Goal: Task Accomplishment & Management: Complete application form

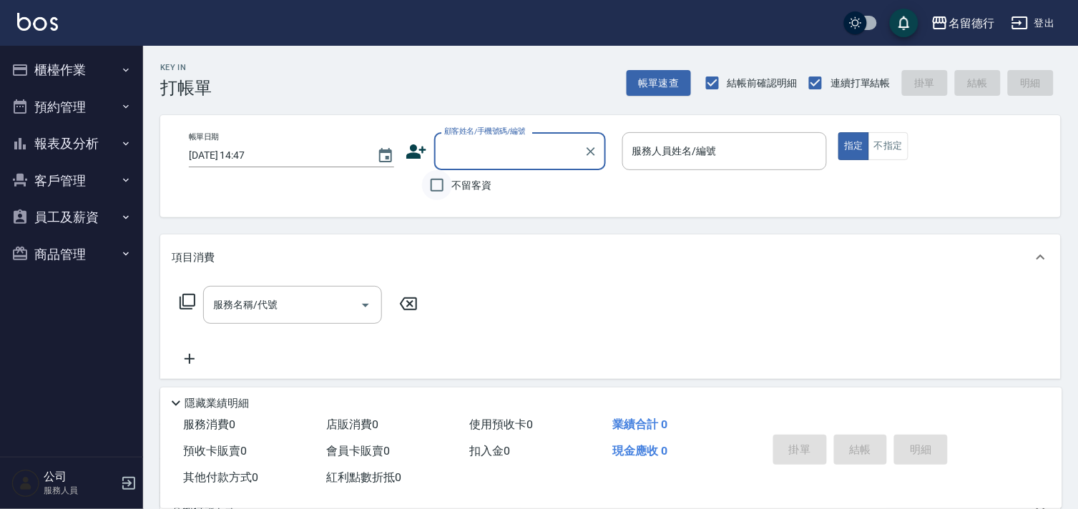
drag, startPoint x: 433, startPoint y: 184, endPoint x: 440, endPoint y: 180, distance: 8.3
click at [433, 184] on input "不留客資" at bounding box center [437, 185] width 30 height 30
checkbox input "true"
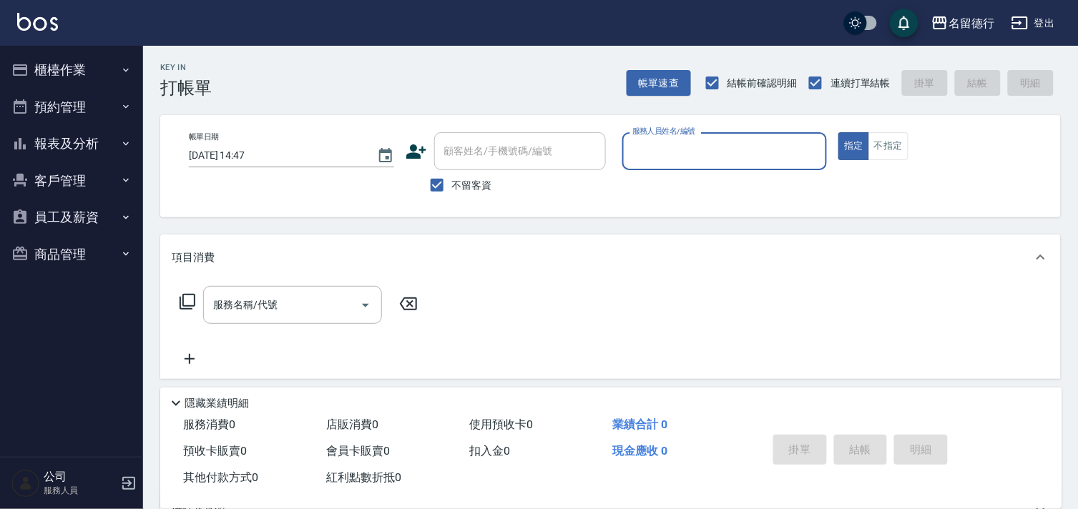
click at [658, 151] on input "服務人員姓名/編號" at bounding box center [725, 151] width 192 height 25
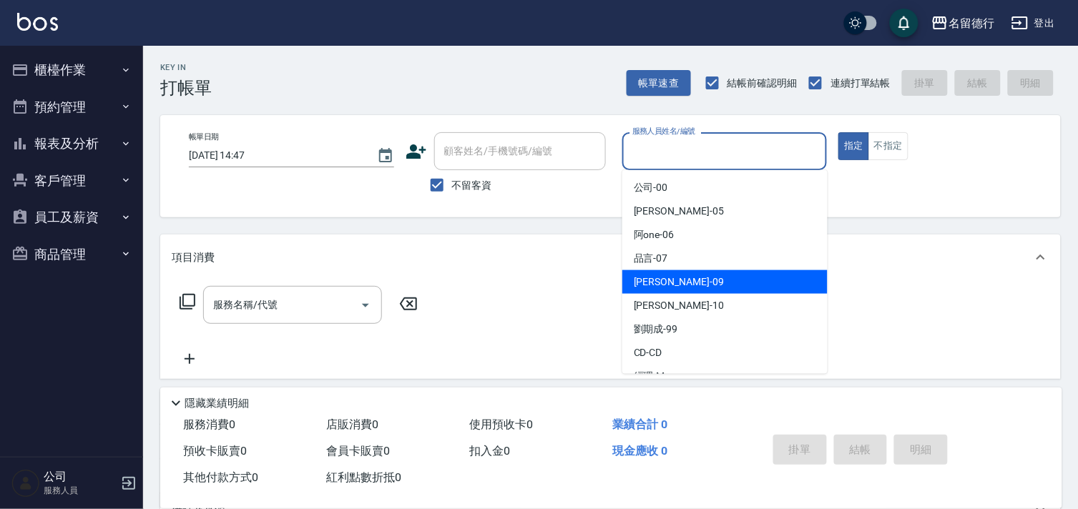
click at [645, 285] on span "[PERSON_NAME] -09" at bounding box center [679, 282] width 90 height 15
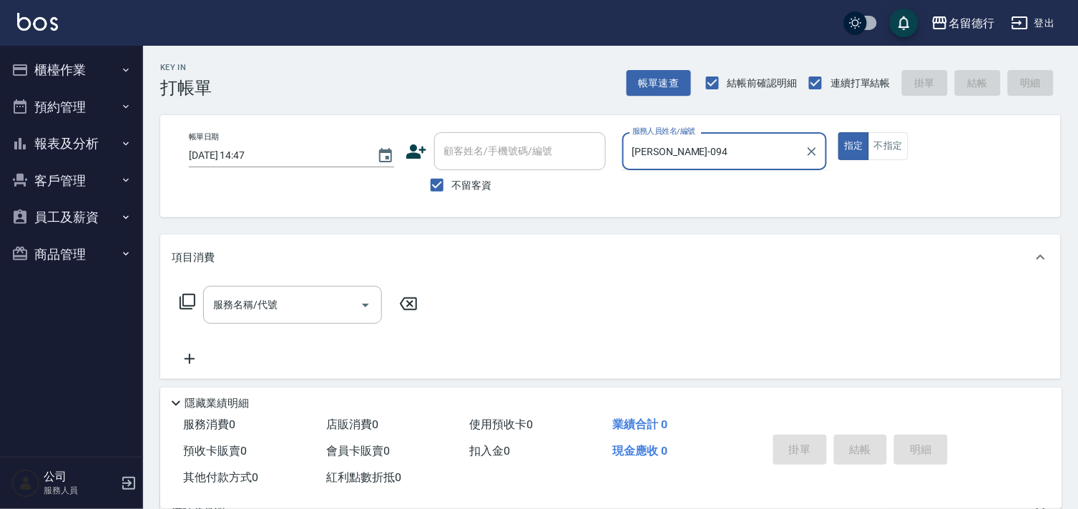
type input "[PERSON_NAME]-09"
click at [230, 302] on div "服務名稱/代號 服務名稱/代號" at bounding box center [292, 305] width 179 height 38
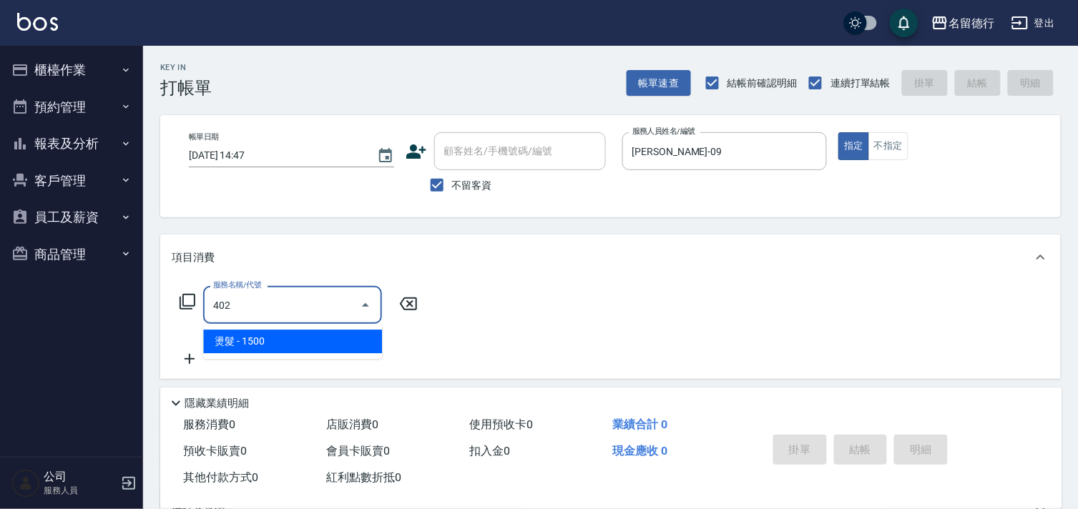
click at [262, 333] on span "燙髮 - 1500" at bounding box center [292, 342] width 179 height 24
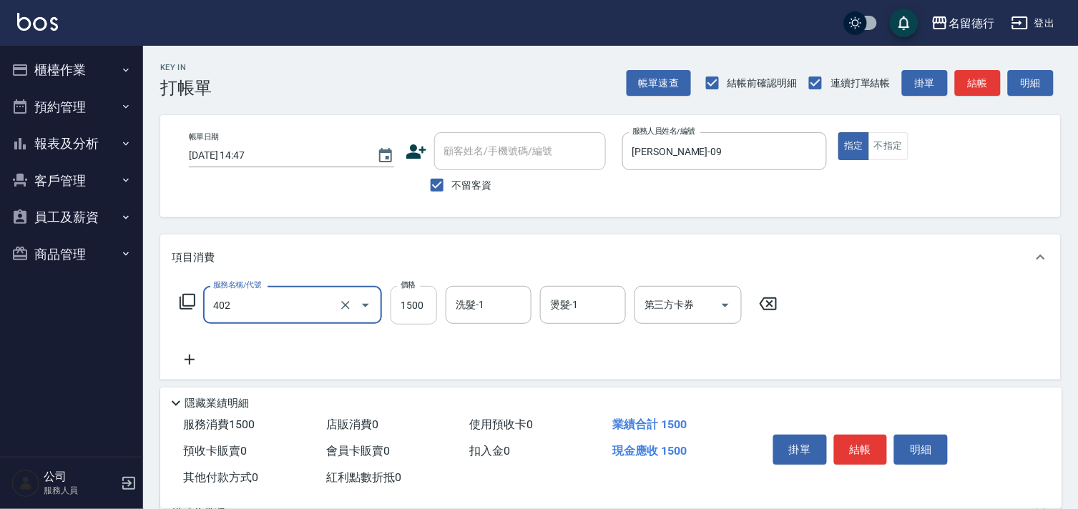
type input "燙髮(402)"
click at [403, 305] on input "1500" at bounding box center [413, 305] width 46 height 39
type input "1800"
click at [460, 298] on div "洗髮-1 洗髮-1" at bounding box center [488, 305] width 86 height 38
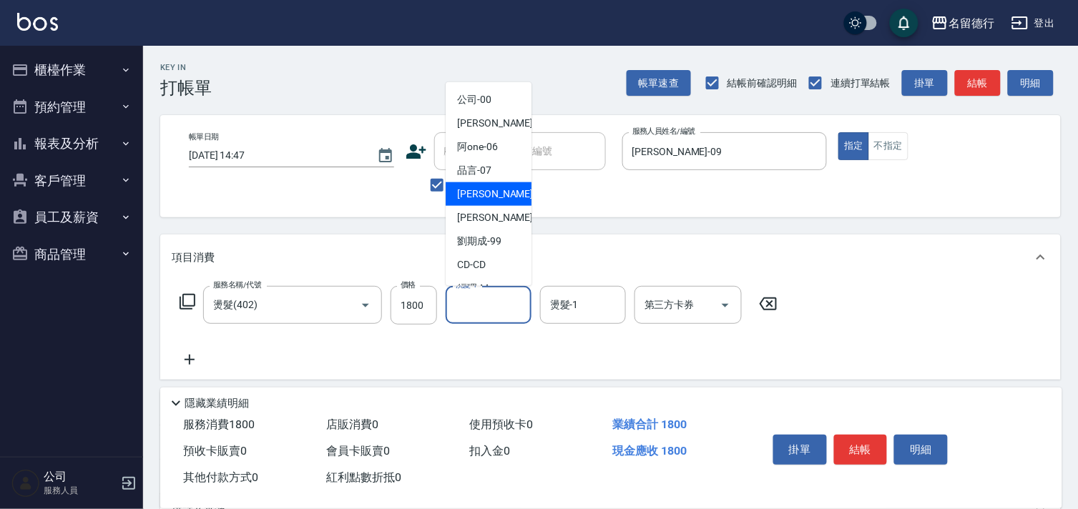
click at [485, 187] on span "[PERSON_NAME] -09" at bounding box center [502, 194] width 90 height 15
type input "[PERSON_NAME]-09"
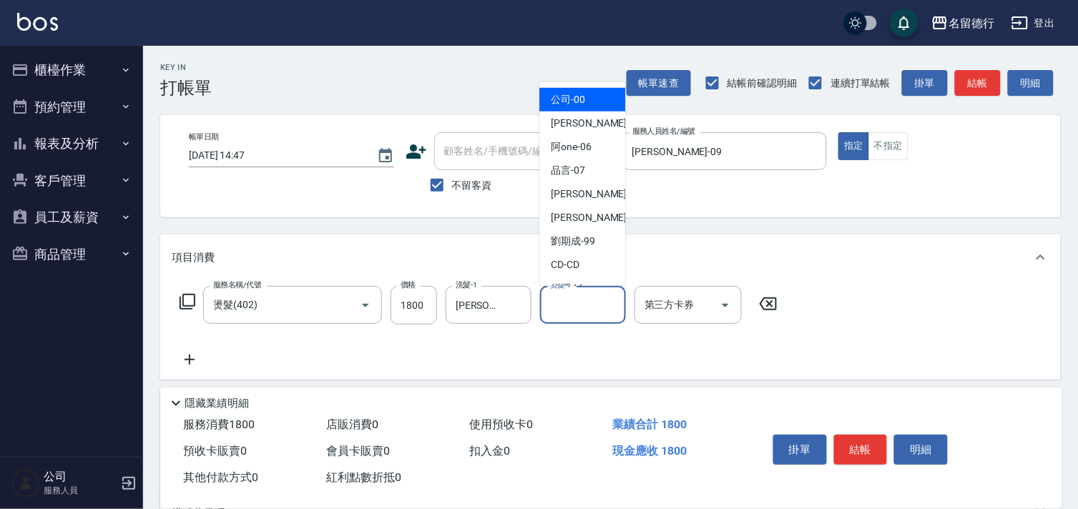
click at [578, 312] on input "燙髮-1" at bounding box center [582, 304] width 73 height 25
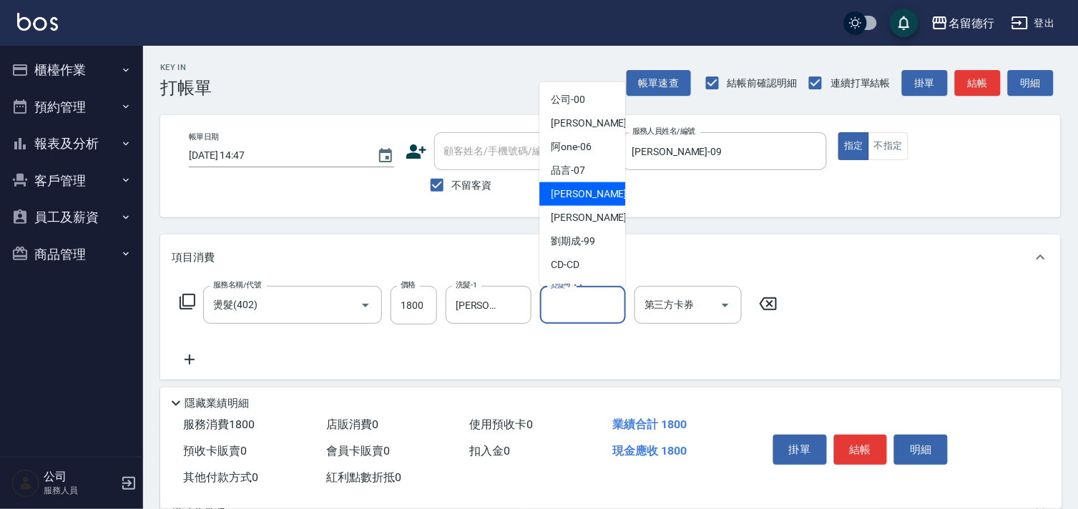
click at [569, 202] on div "[PERSON_NAME] -09" at bounding box center [582, 194] width 86 height 24
type input "[PERSON_NAME]-09"
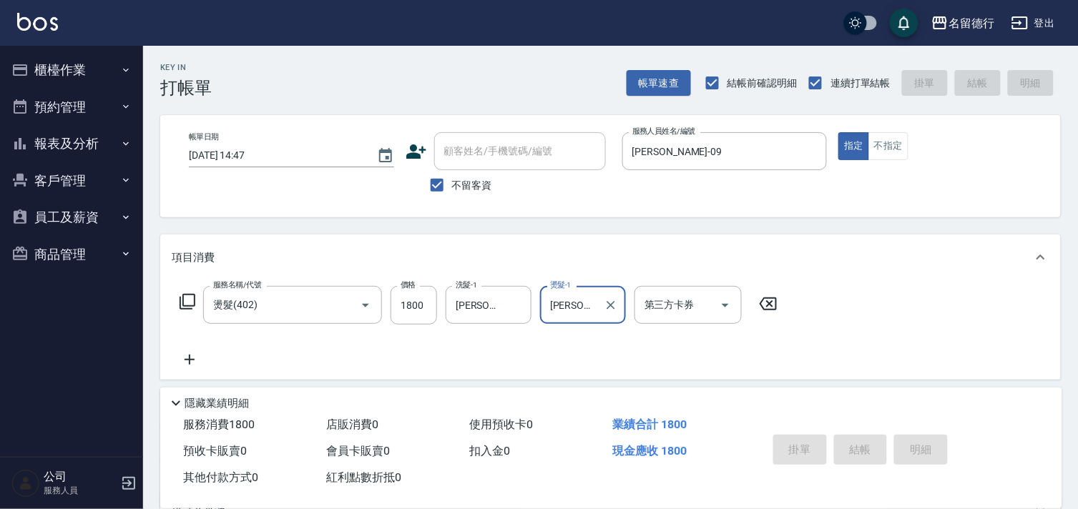
type input "[DATE] 14:50"
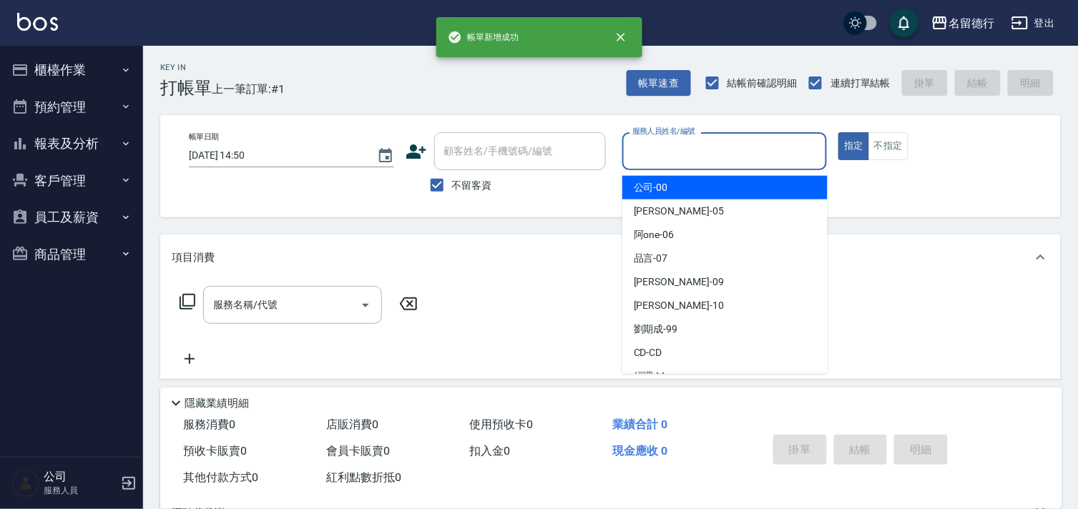
click at [672, 139] on input "服務人員姓名/編號" at bounding box center [725, 151] width 192 height 25
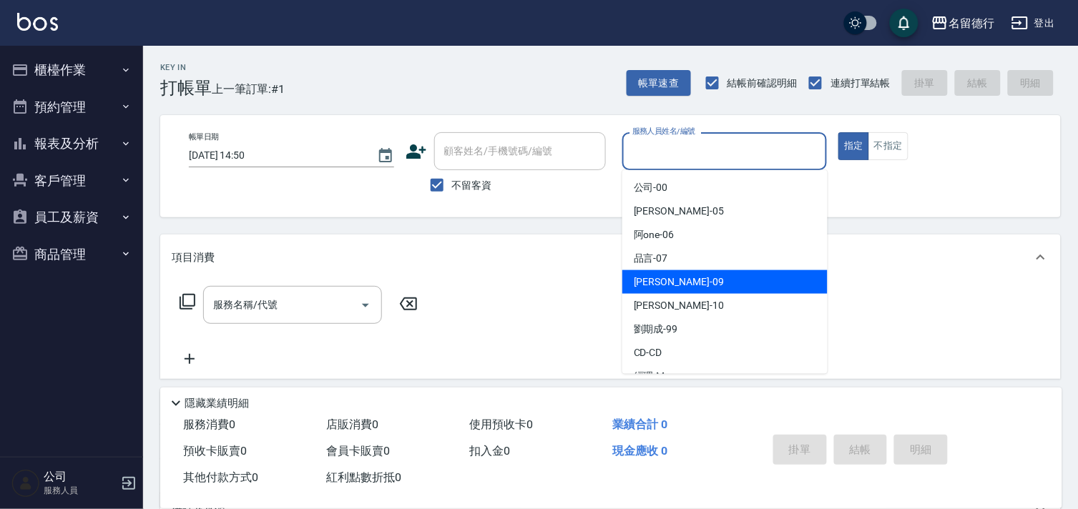
click at [636, 285] on span "[PERSON_NAME] -09" at bounding box center [679, 282] width 90 height 15
type input "[PERSON_NAME]-09"
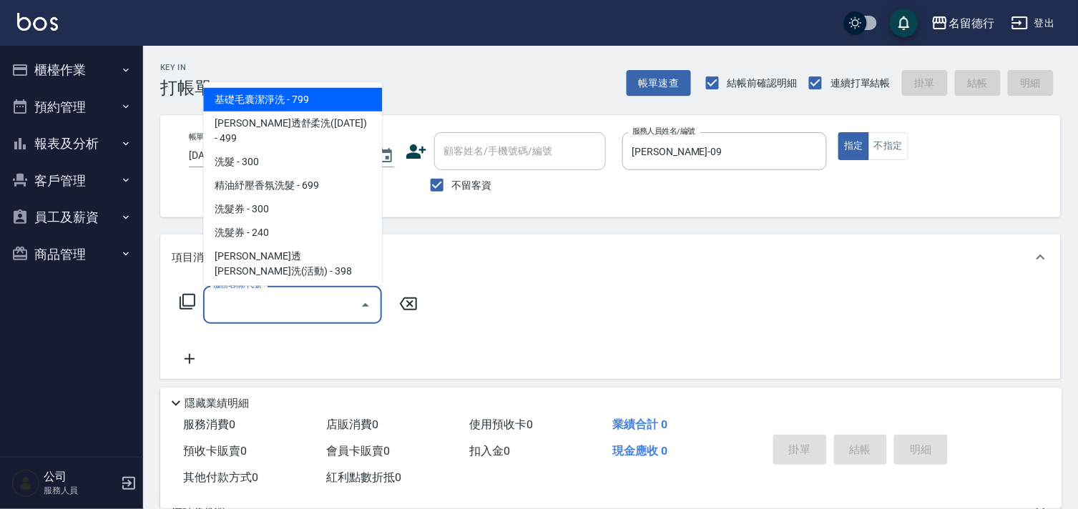
click at [316, 306] on input "服務名稱/代號" at bounding box center [282, 304] width 144 height 25
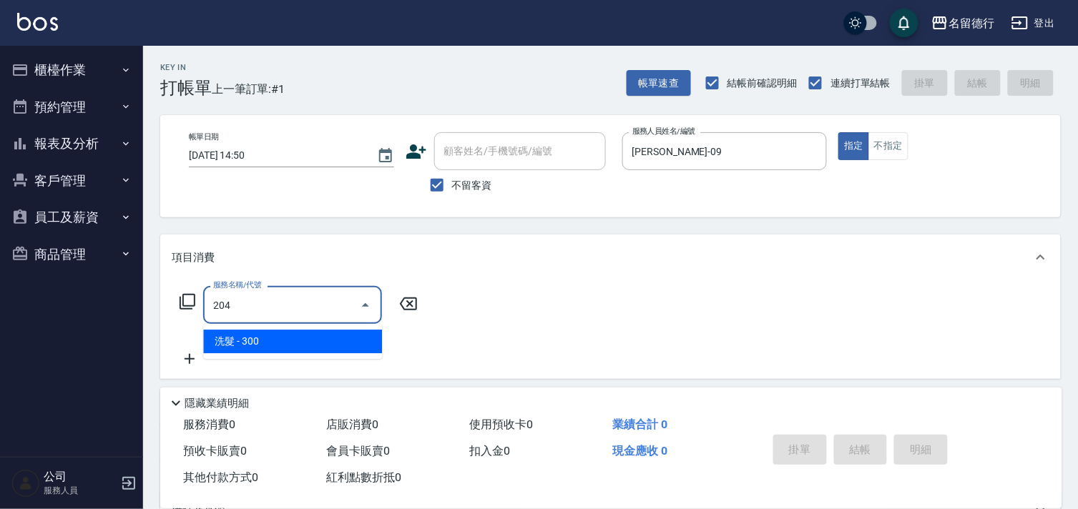
click at [306, 334] on span "洗髮 - 300" at bounding box center [292, 342] width 179 height 24
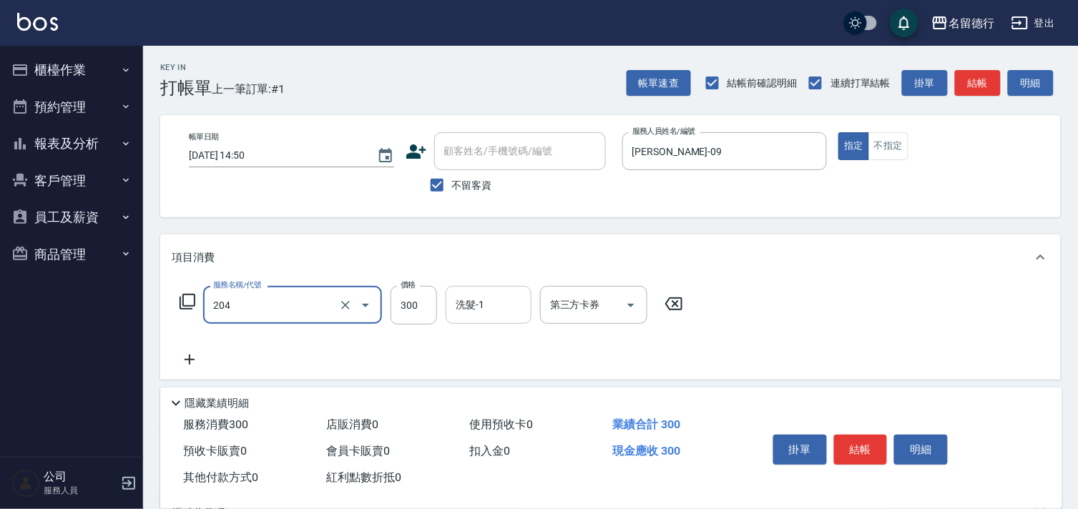
click at [468, 307] on div "洗髮-1 洗髮-1" at bounding box center [488, 305] width 86 height 38
type input "洗髮(204)"
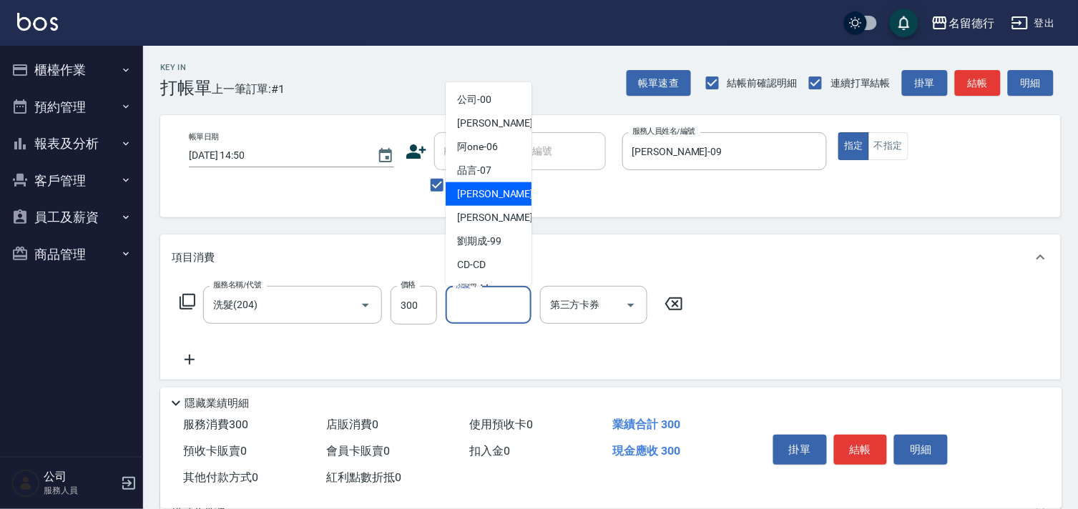
click at [484, 195] on span "[PERSON_NAME] -09" at bounding box center [502, 194] width 90 height 15
type input "[PERSON_NAME]-09"
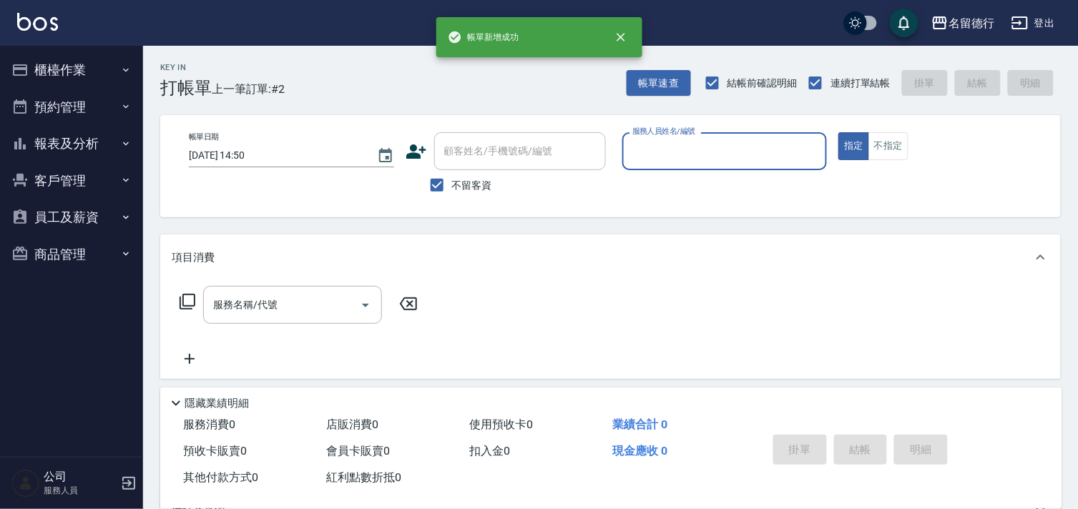
click at [70, 64] on button "櫃檯作業" at bounding box center [72, 69] width 132 height 37
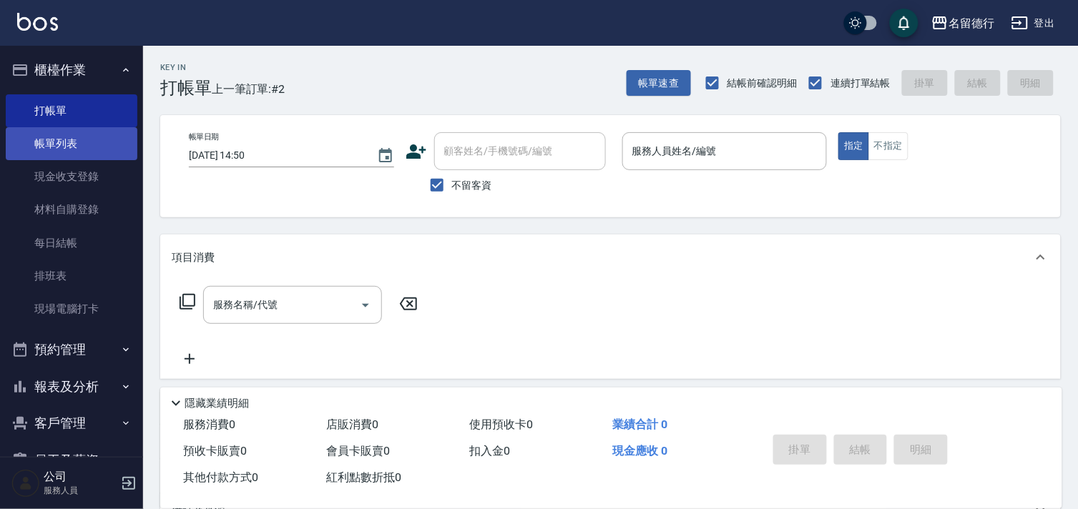
click at [53, 139] on link "帳單列表" at bounding box center [72, 143] width 132 height 33
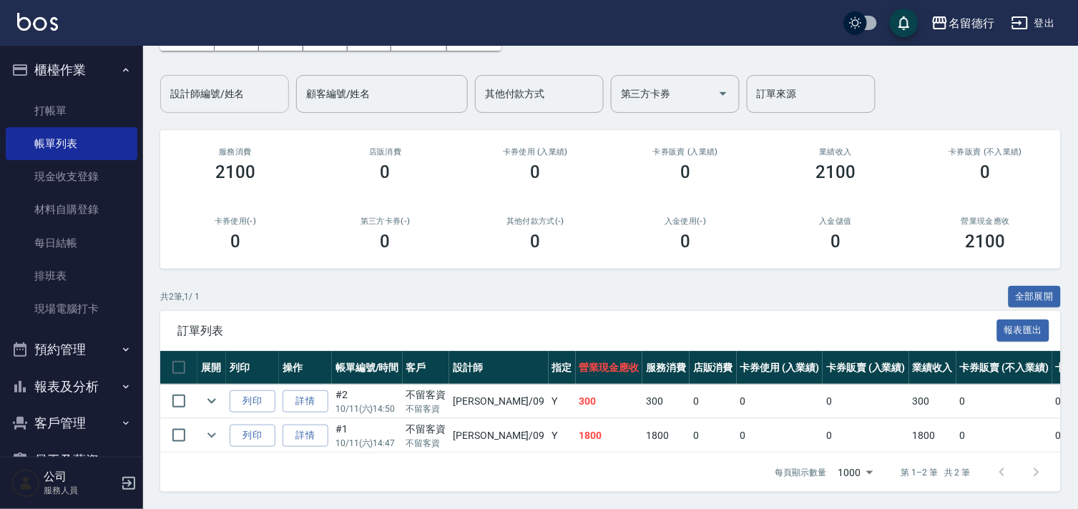
scroll to position [103, 0]
click at [68, 108] on link "打帳單" at bounding box center [72, 110] width 132 height 33
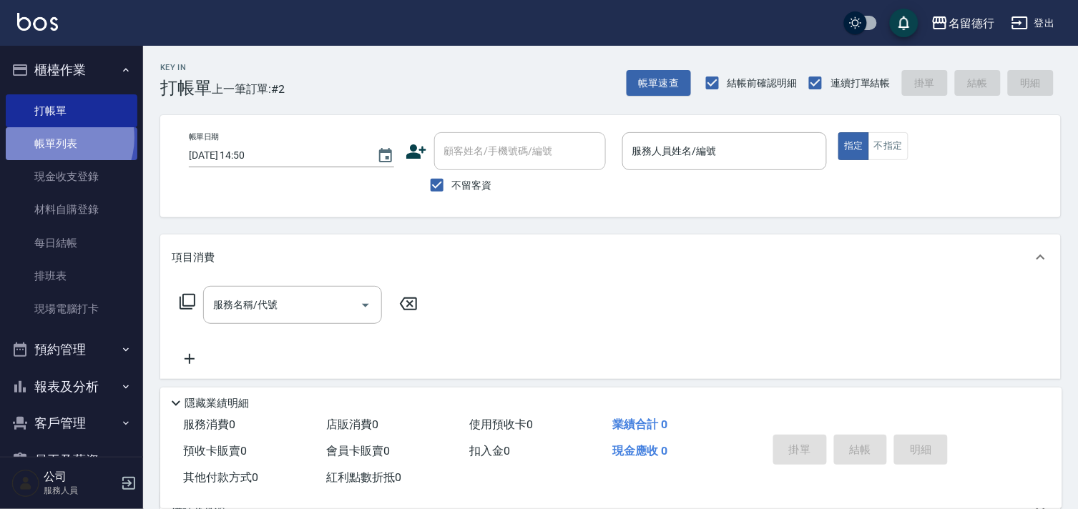
click at [53, 138] on link "帳單列表" at bounding box center [72, 143] width 132 height 33
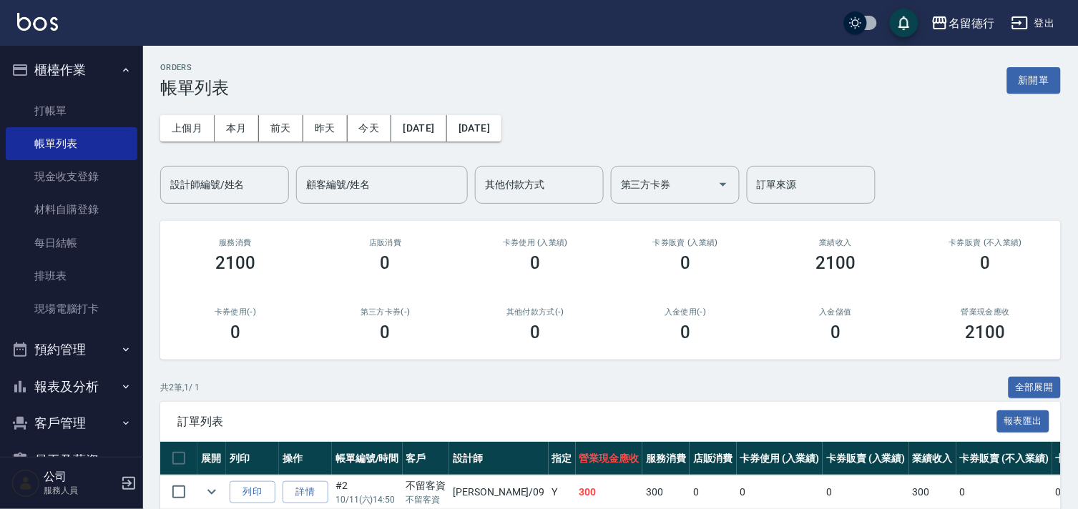
scroll to position [103, 0]
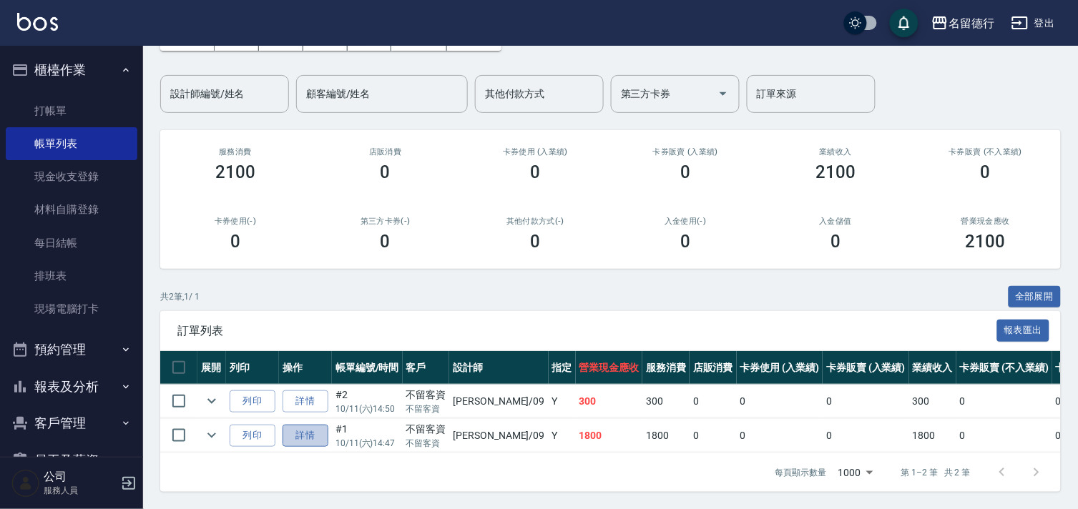
click at [312, 425] on link "詳情" at bounding box center [305, 436] width 46 height 22
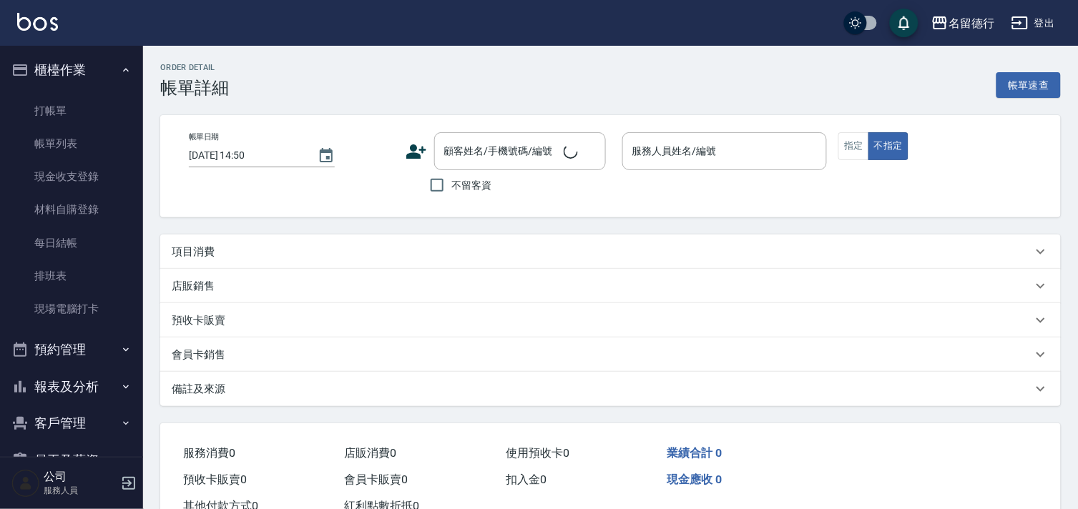
type input "[DATE] 14:47"
checkbox input "true"
type input "[PERSON_NAME]-09"
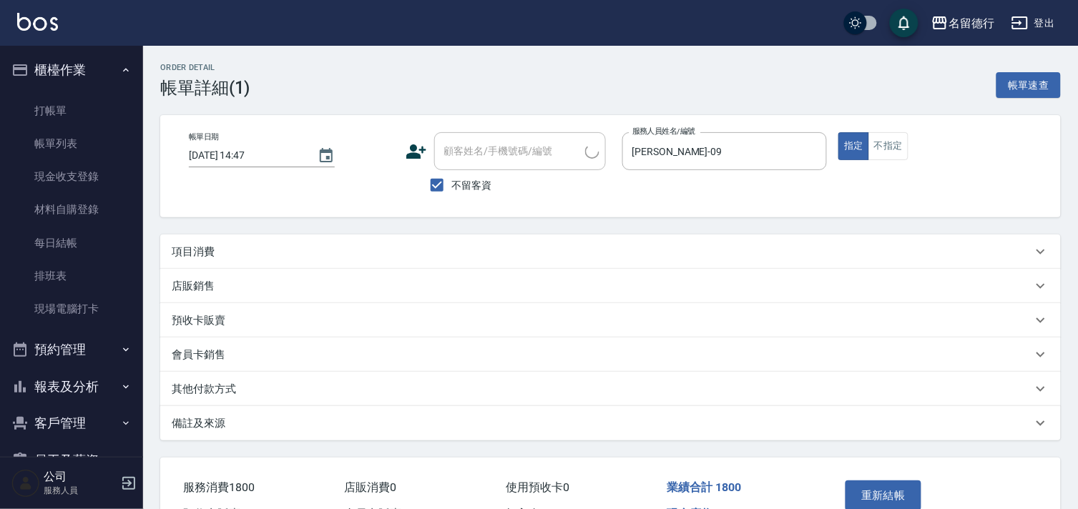
scroll to position [84, 0]
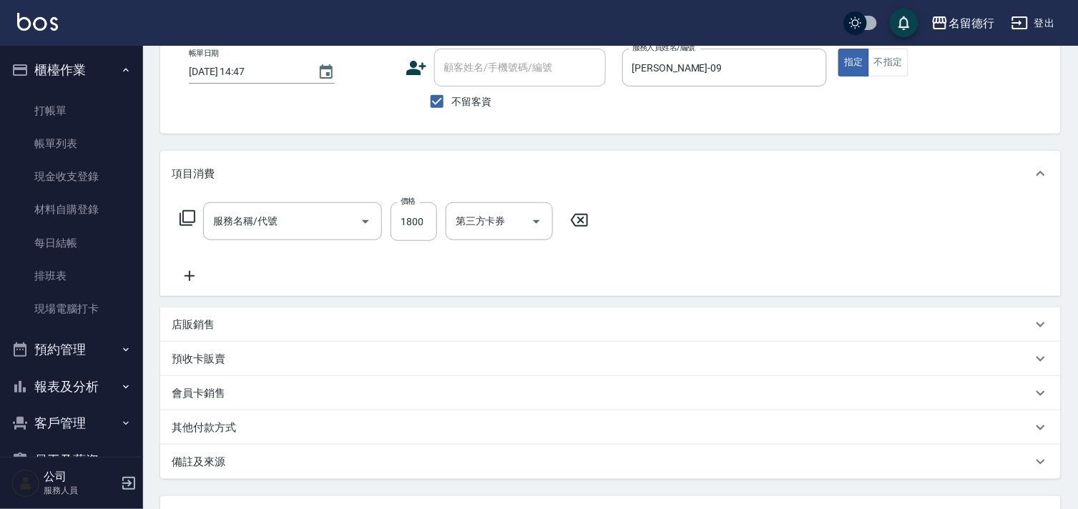
type input "燙髮(402)"
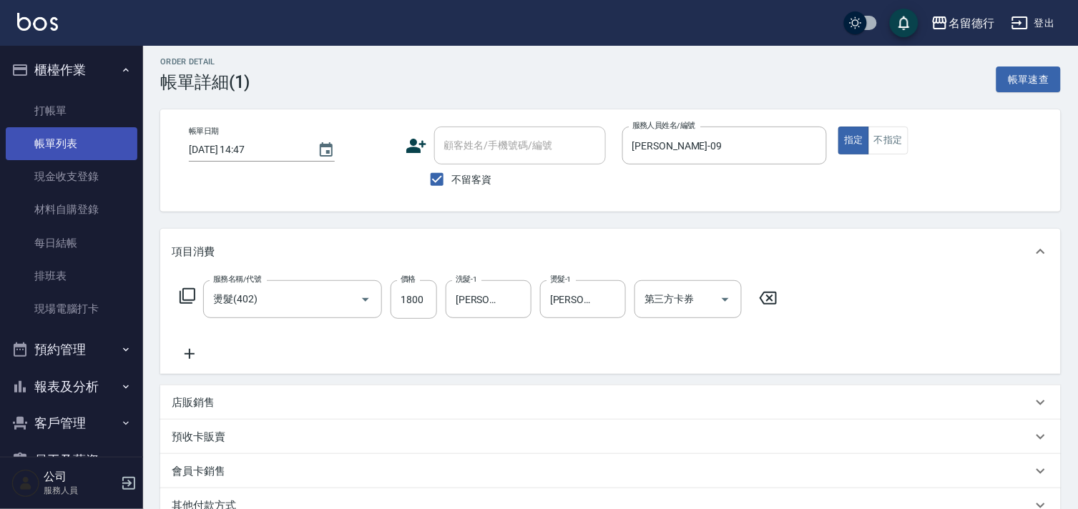
scroll to position [0, 0]
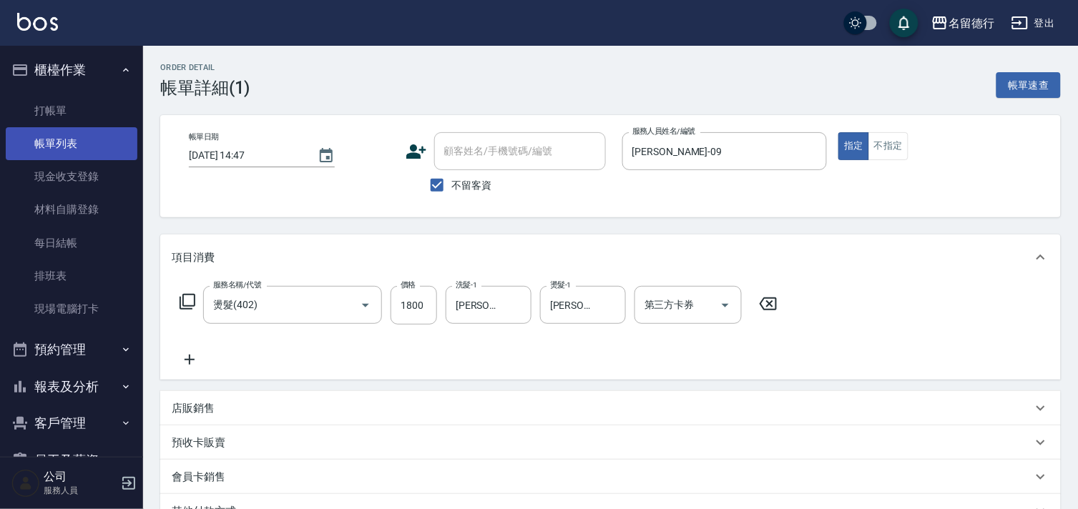
click at [45, 143] on link "帳單列表" at bounding box center [72, 143] width 132 height 33
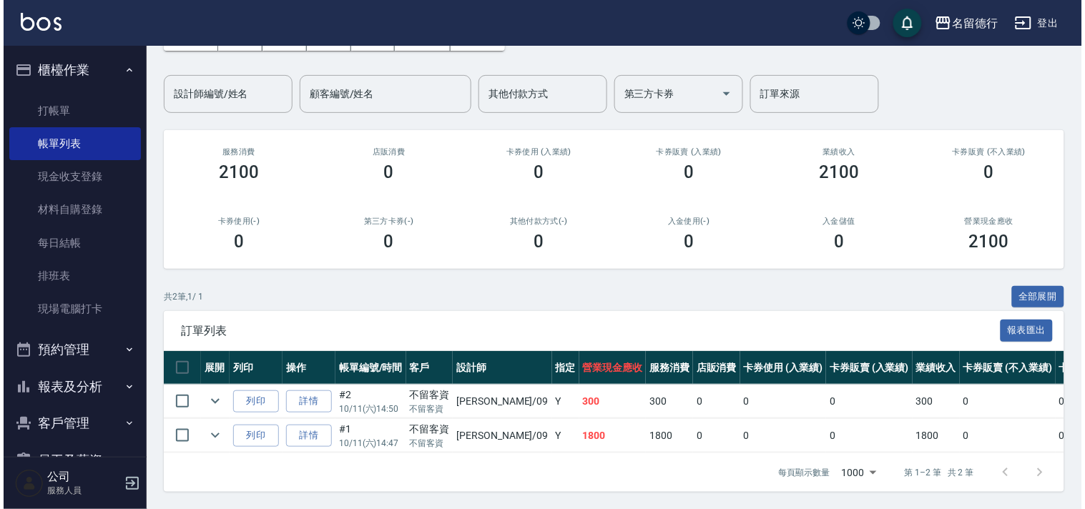
scroll to position [103, 0]
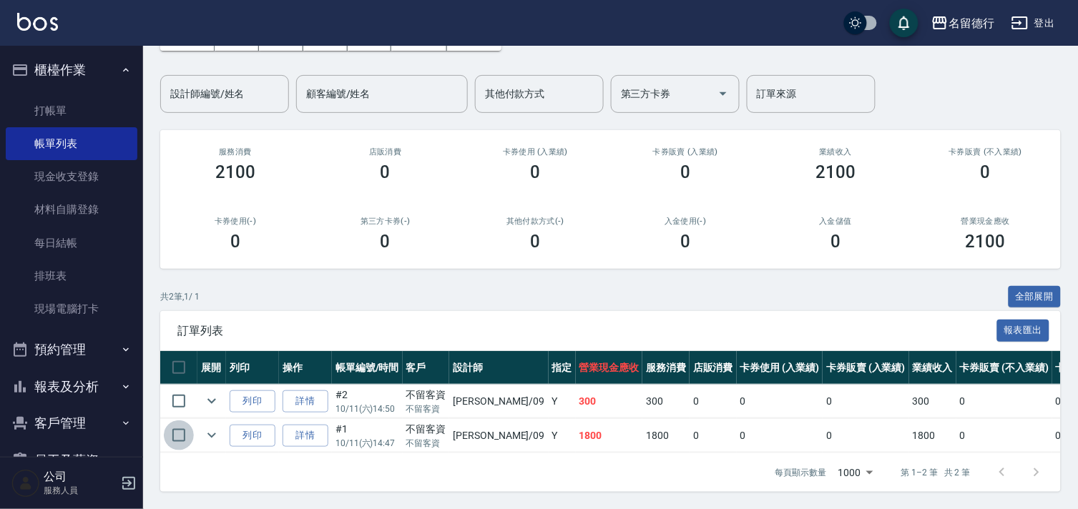
click at [177, 420] on input "checkbox" at bounding box center [179, 435] width 30 height 30
checkbox input "true"
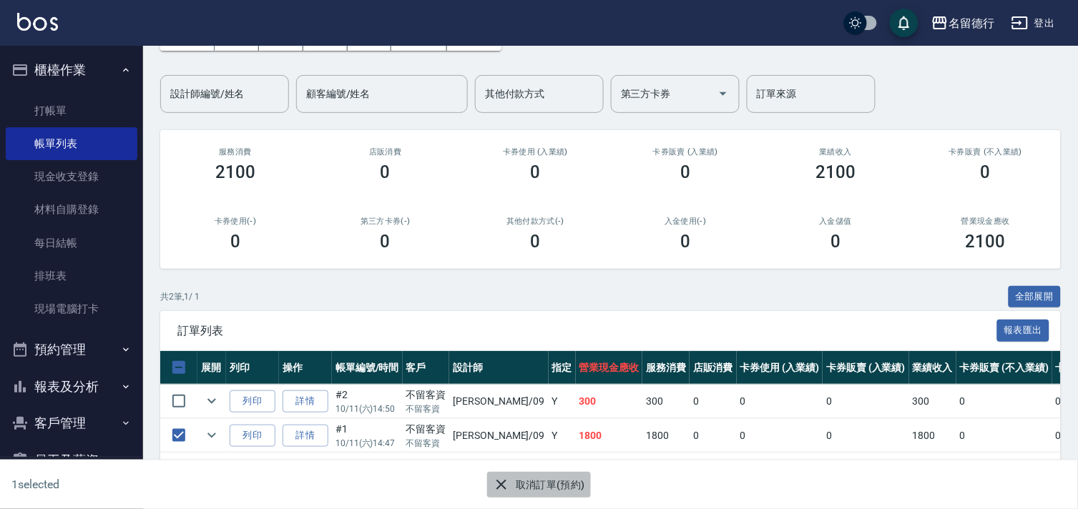
click at [535, 486] on button "取消訂單(預約)" at bounding box center [539, 485] width 104 height 26
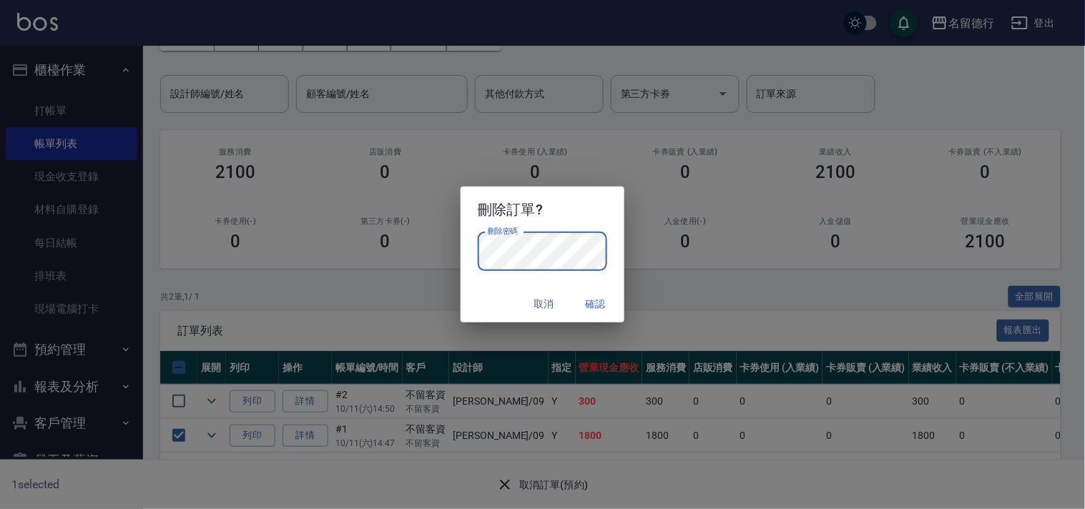
click at [594, 204] on h2 "刪除訂單?" at bounding box center [541, 210] width 163 height 46
click at [588, 296] on button "確認" at bounding box center [596, 304] width 46 height 26
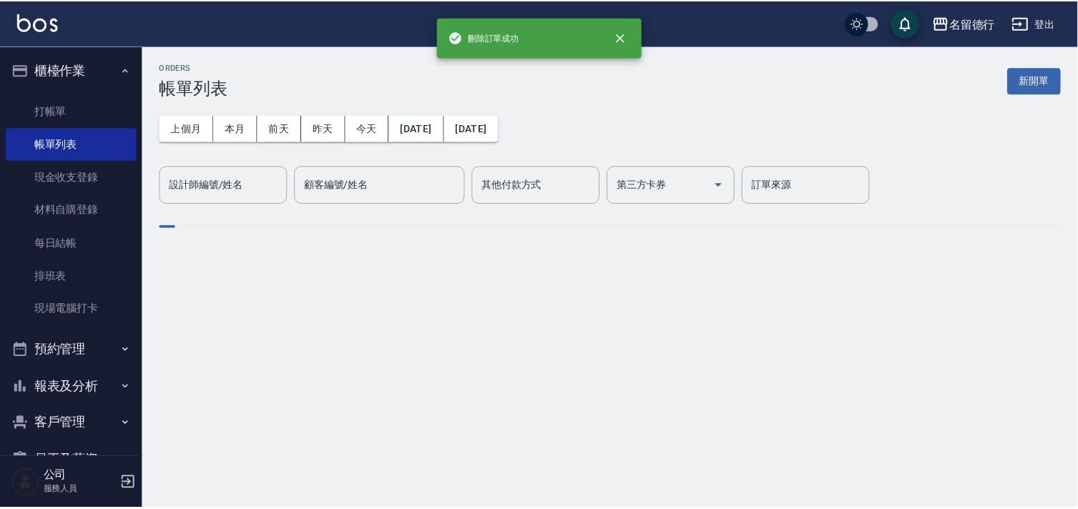
scroll to position [0, 0]
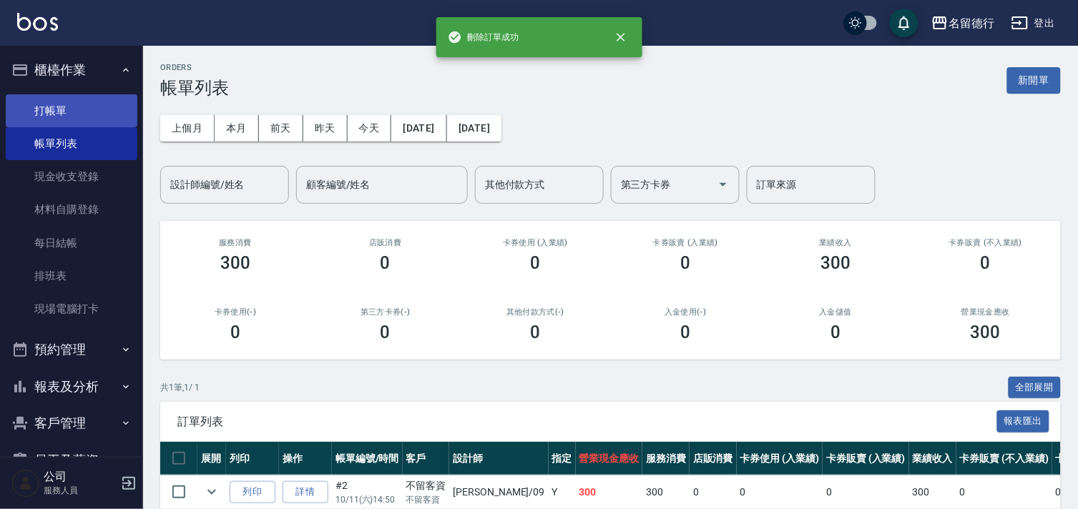
click at [74, 112] on link "打帳單" at bounding box center [72, 110] width 132 height 33
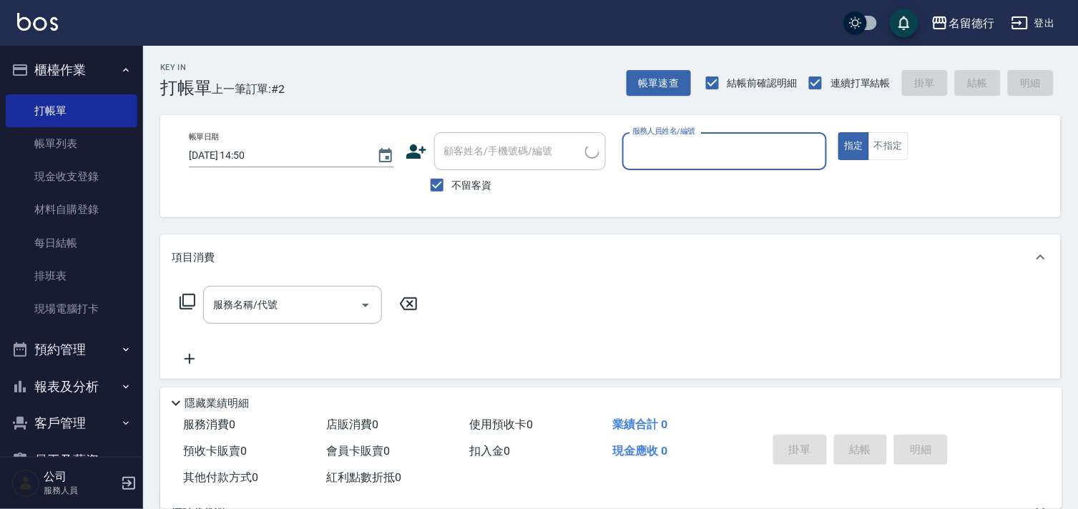
click at [705, 154] on input "服務人員姓名/編號" at bounding box center [725, 151] width 192 height 25
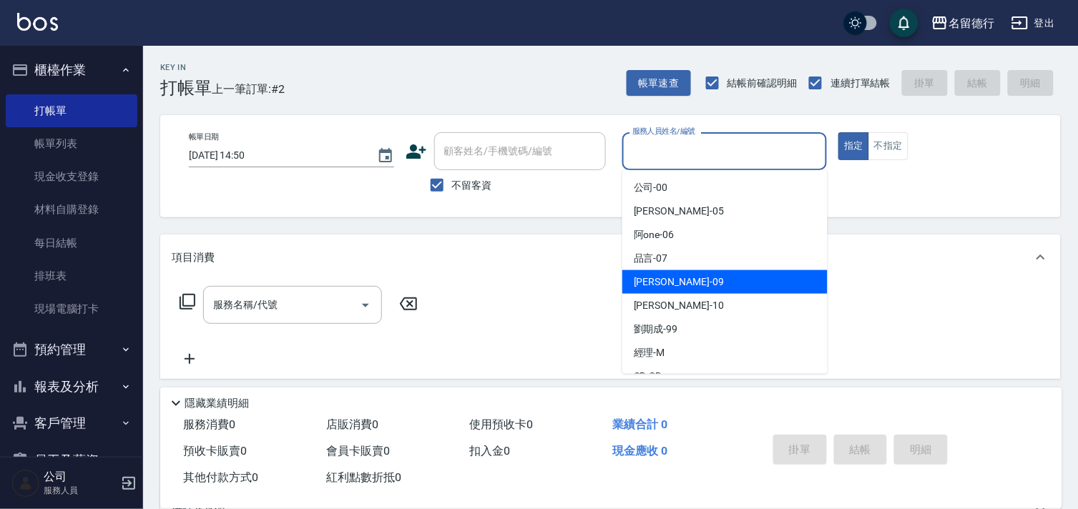
click at [637, 279] on span "[PERSON_NAME] -09" at bounding box center [679, 282] width 90 height 15
type input "[PERSON_NAME]-09"
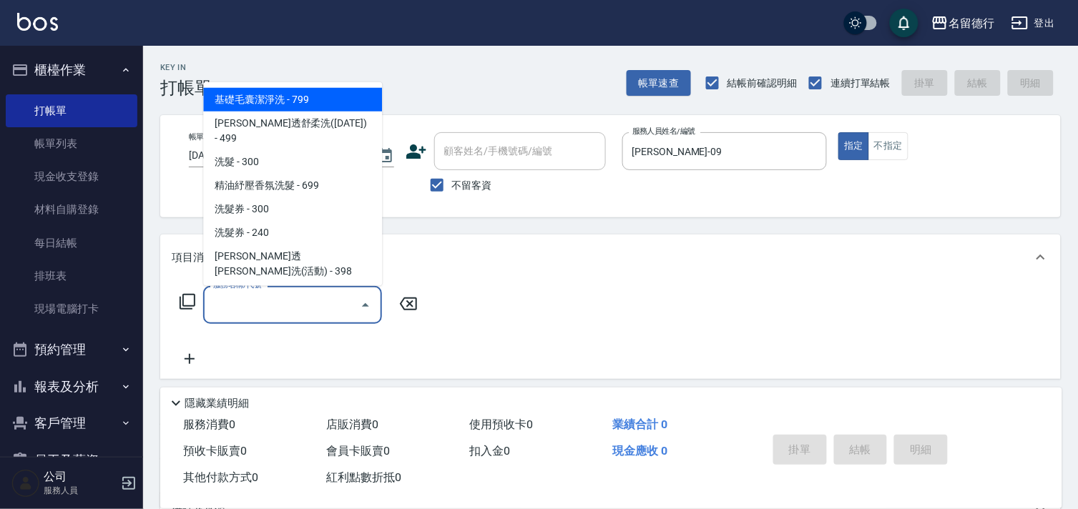
click at [322, 307] on input "服務名稱/代號" at bounding box center [282, 304] width 144 height 25
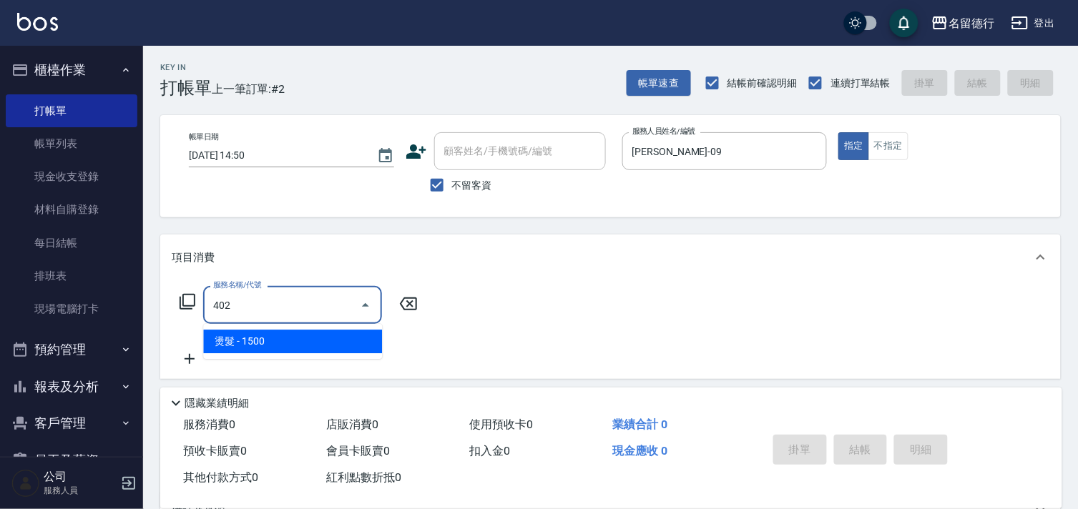
click at [315, 340] on span "燙髮 - 1500" at bounding box center [292, 342] width 179 height 24
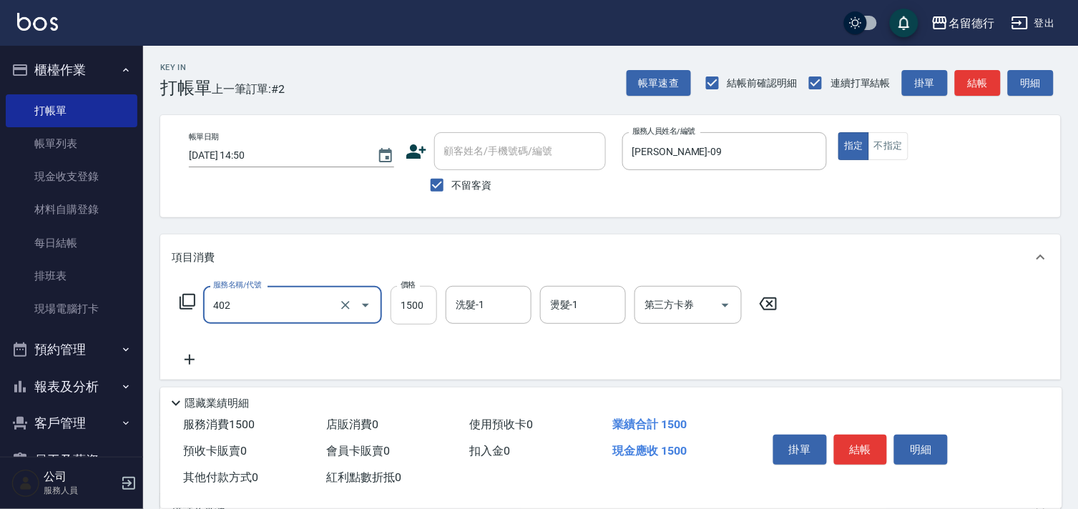
type input "燙髮(402)"
click at [433, 299] on input "1500" at bounding box center [413, 305] width 46 height 39
type input "1800"
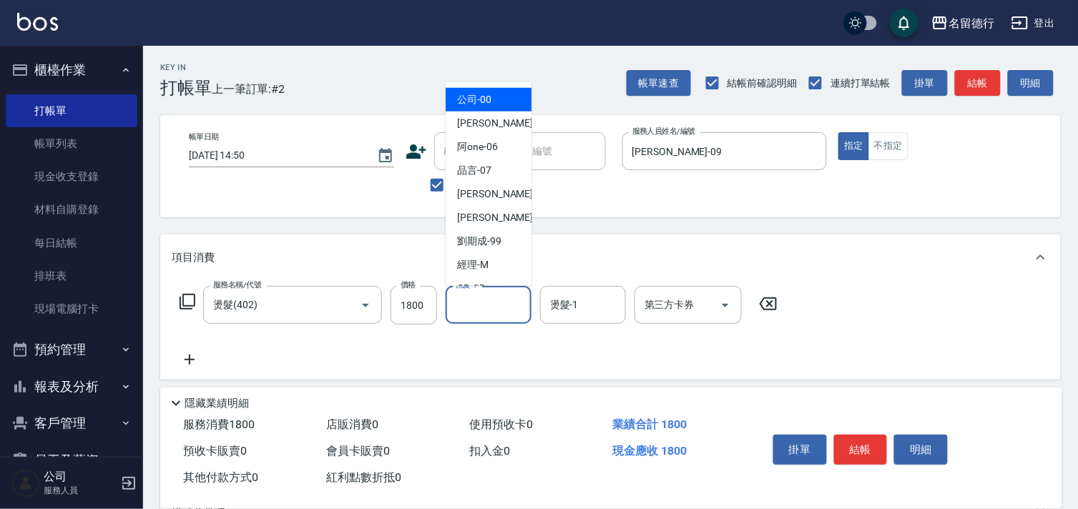
click at [465, 303] on input "洗髮-1" at bounding box center [488, 304] width 73 height 25
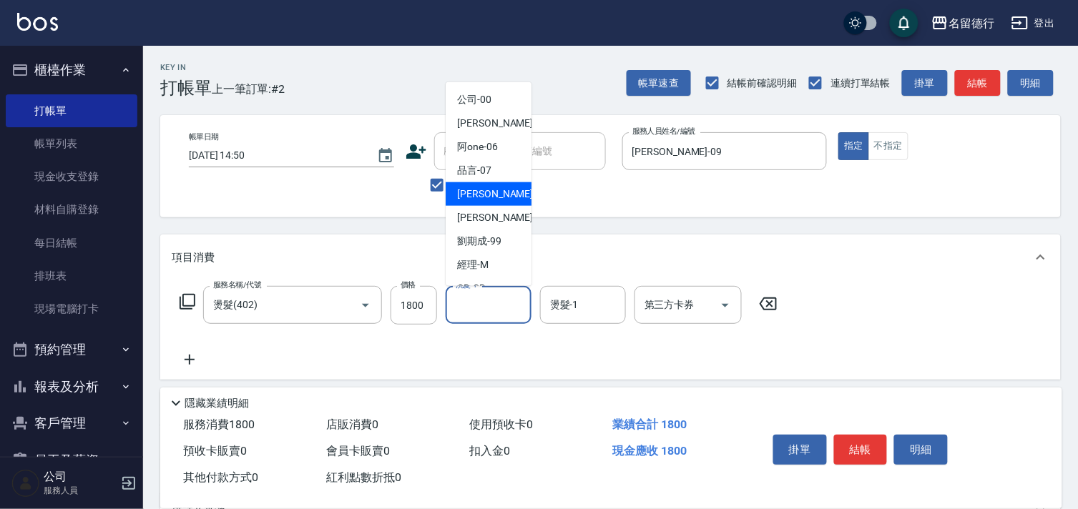
click at [475, 197] on span "[PERSON_NAME] -09" at bounding box center [502, 194] width 90 height 15
type input "[PERSON_NAME]-09"
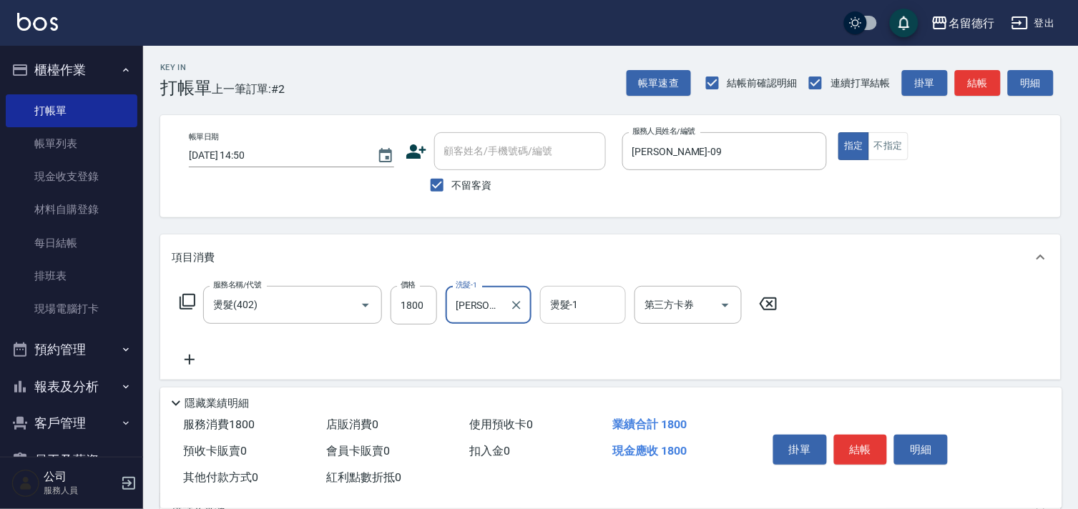
click at [576, 305] on input "燙髮-1" at bounding box center [582, 304] width 73 height 25
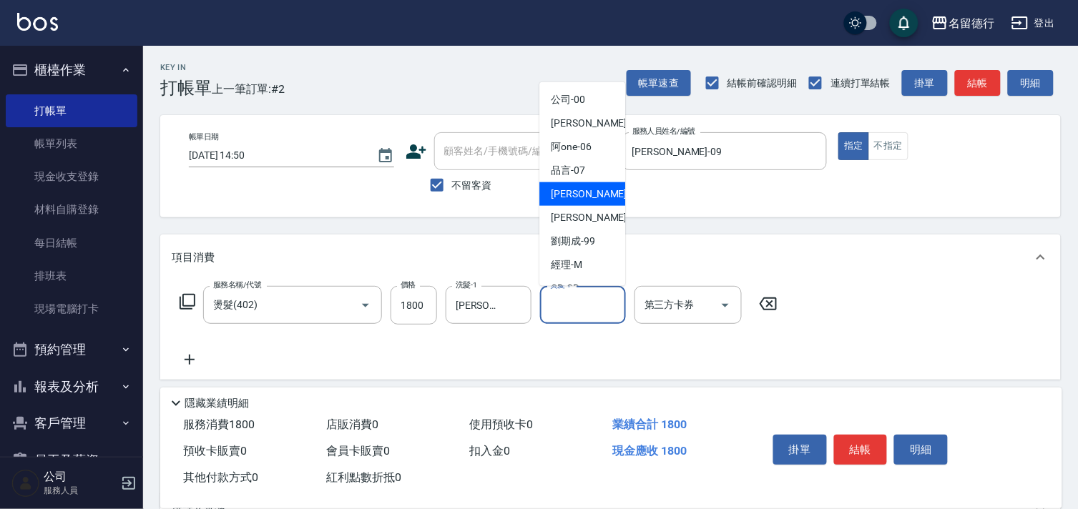
click at [571, 194] on span "[PERSON_NAME] -09" at bounding box center [596, 194] width 90 height 15
type input "[PERSON_NAME]-09"
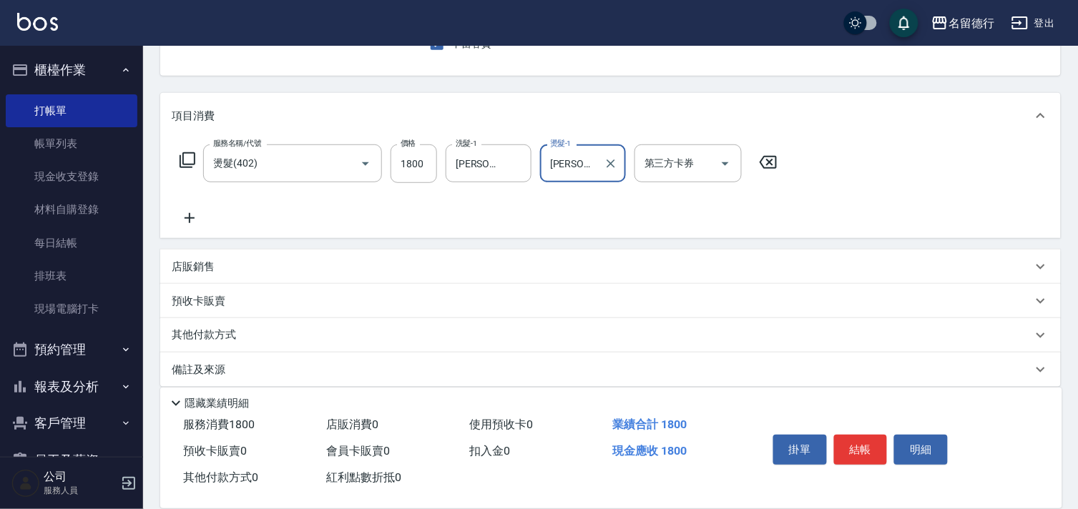
scroll to position [154, 0]
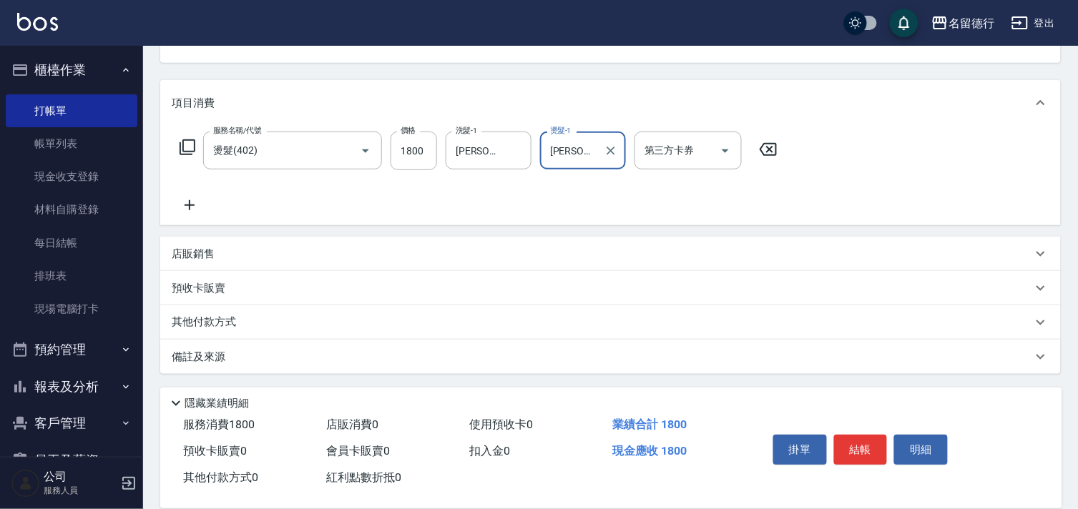
click at [196, 317] on p "其他付款方式" at bounding box center [208, 323] width 72 height 16
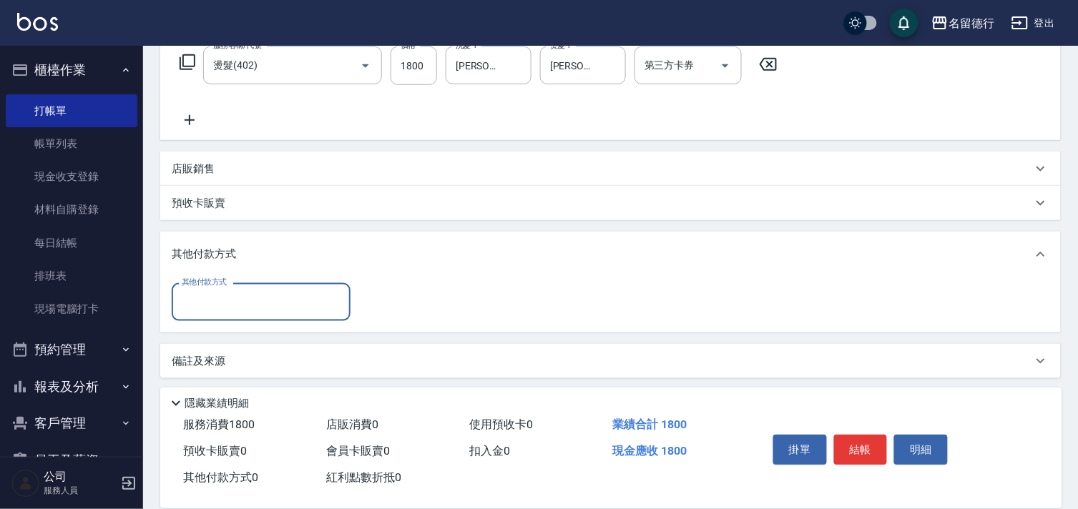
scroll to position [242, 0]
click at [206, 305] on input "其他付款方式" at bounding box center [261, 299] width 166 height 25
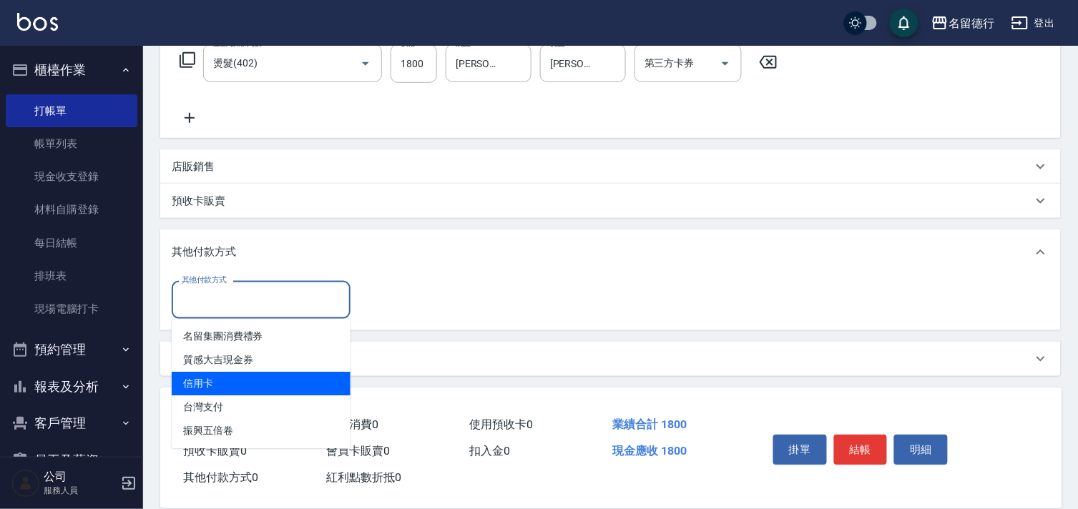
click at [218, 381] on span "信用卡" at bounding box center [261, 384] width 179 height 24
type input "信用卡"
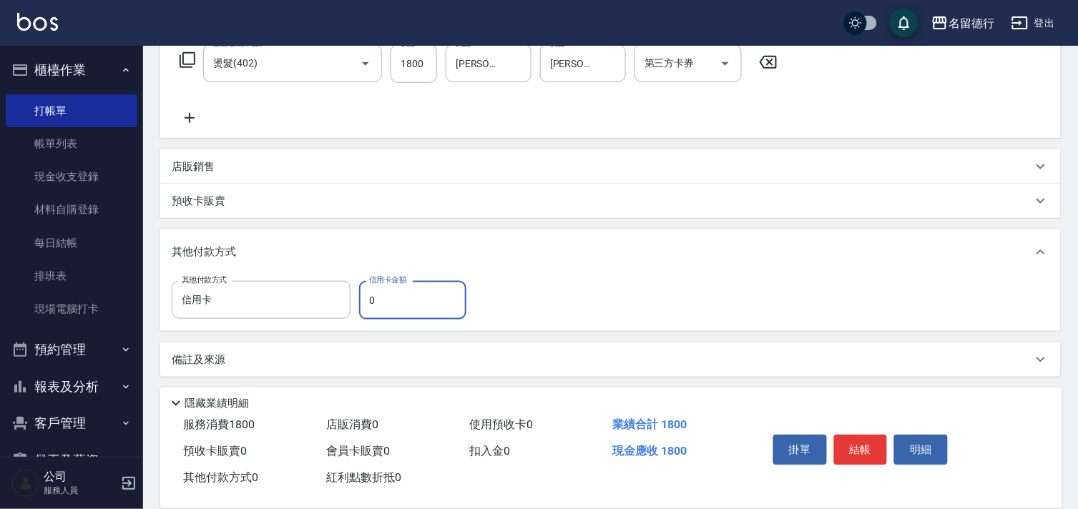
click at [391, 306] on input "0" at bounding box center [412, 300] width 107 height 39
type input "1800"
click at [584, 225] on div "項目消費 服務名稱/代號 燙髮(402) 服務名稱/代號 價格 1800 價格 洗髮-1 [PERSON_NAME]-09 洗髮-1 燙髮-1 [PERSON…" at bounding box center [610, 185] width 900 height 384
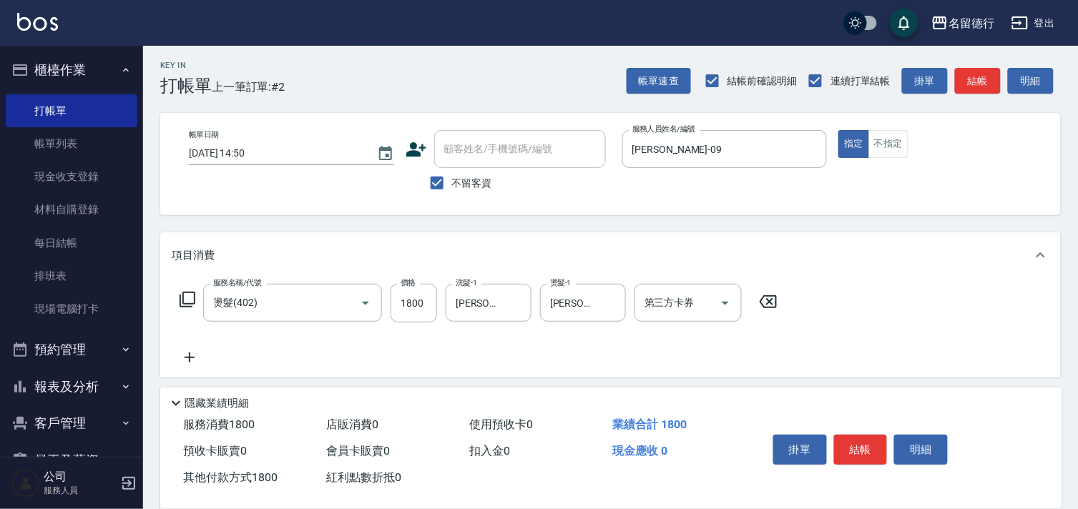
scroll to position [0, 0]
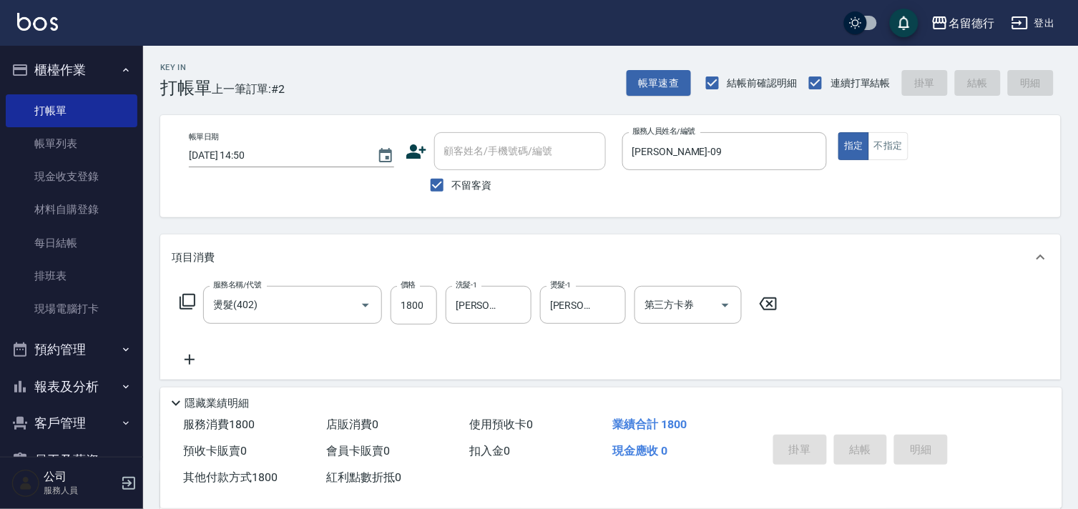
type input "[DATE] 14:51"
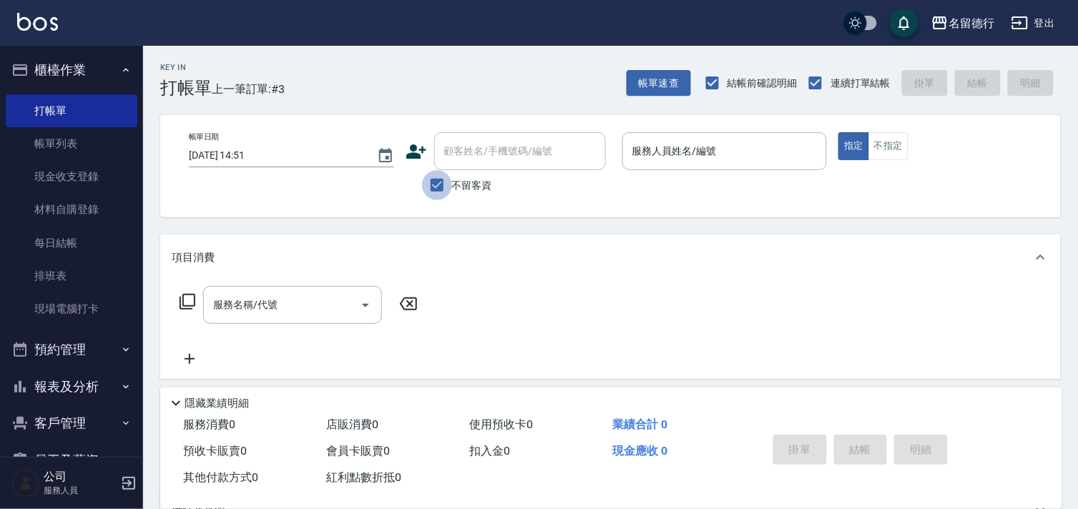
click at [434, 187] on input "不留客資" at bounding box center [437, 185] width 30 height 30
checkbox input "false"
click at [466, 159] on input "顧客姓名/手機號碼/編號" at bounding box center [508, 151] width 137 height 25
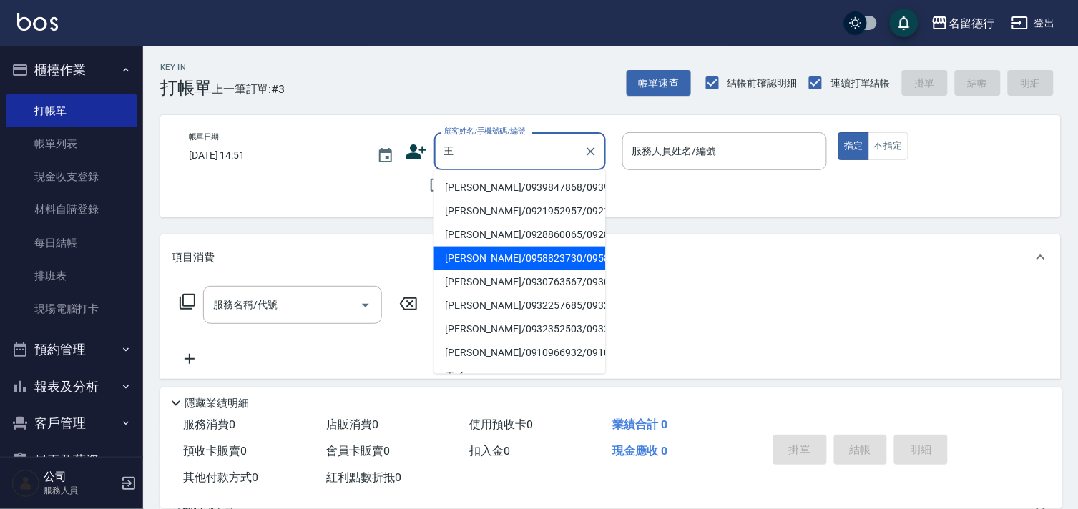
click at [469, 270] on li "[PERSON_NAME]/0958823730/0958823730" at bounding box center [520, 259] width 172 height 24
type input "[PERSON_NAME]/0958823730/0958823730"
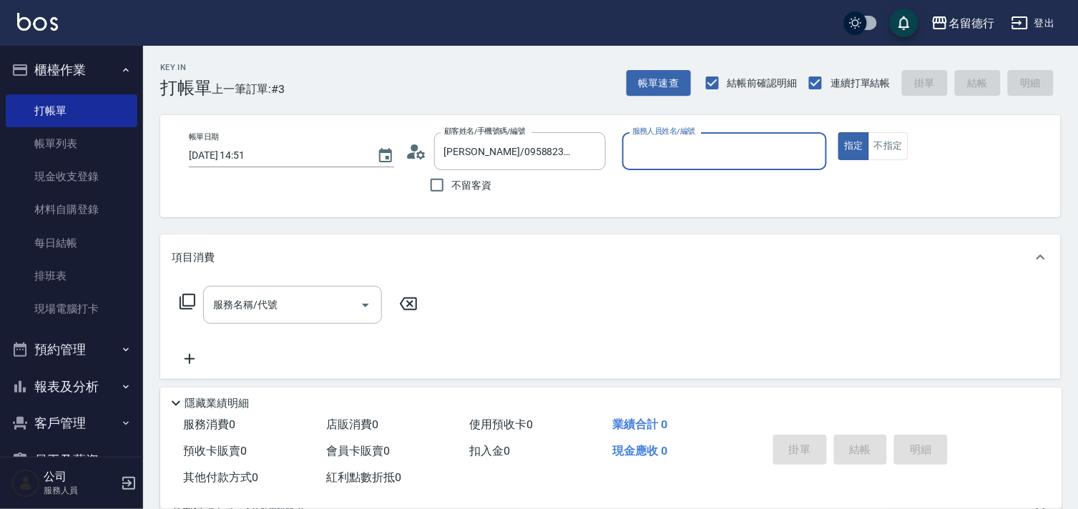
click at [655, 155] on input "服務人員姓名/編號" at bounding box center [725, 151] width 192 height 25
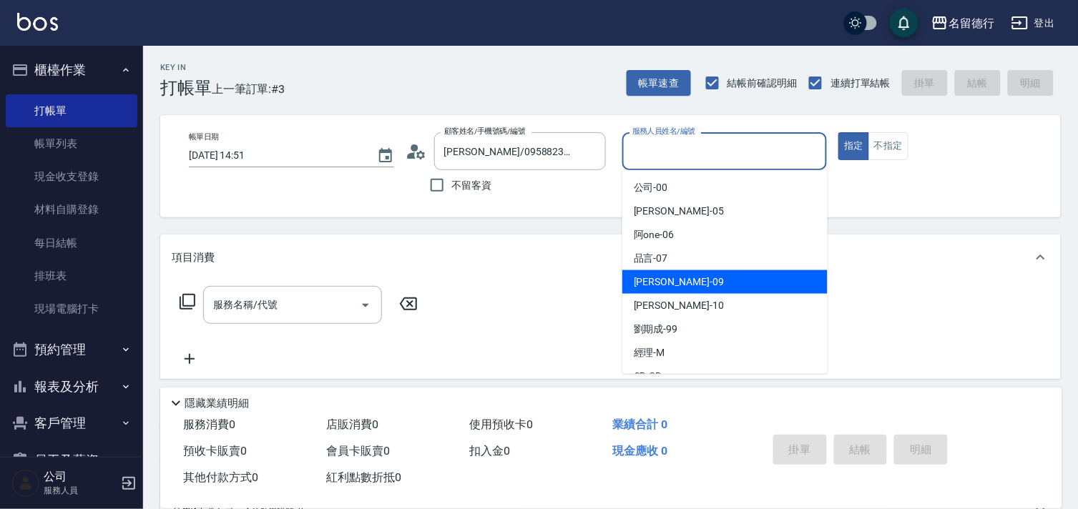
click at [648, 279] on span "[PERSON_NAME] -09" at bounding box center [679, 282] width 90 height 15
type input "[PERSON_NAME]-09"
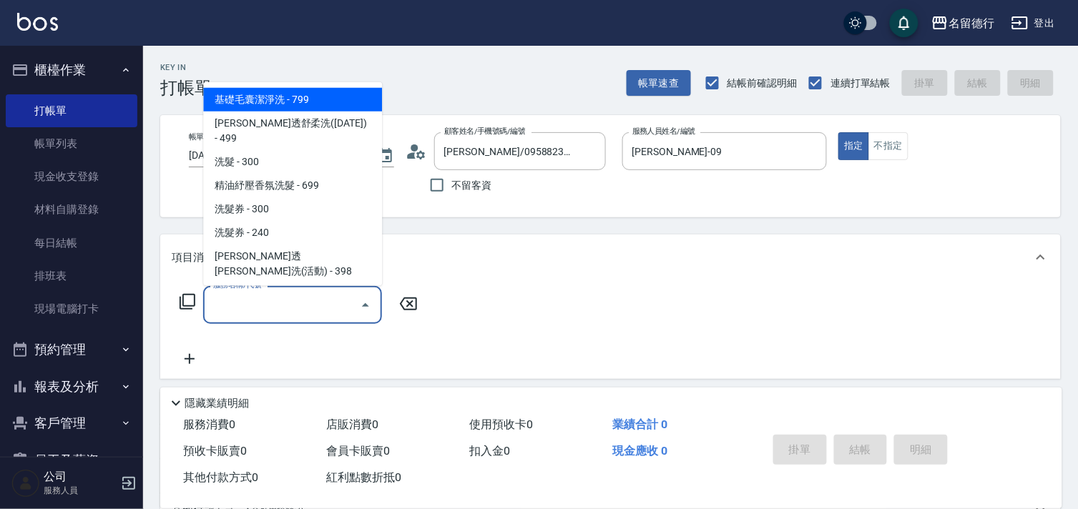
click at [267, 293] on div "服務名稱/代號 服務名稱/代號" at bounding box center [292, 305] width 179 height 38
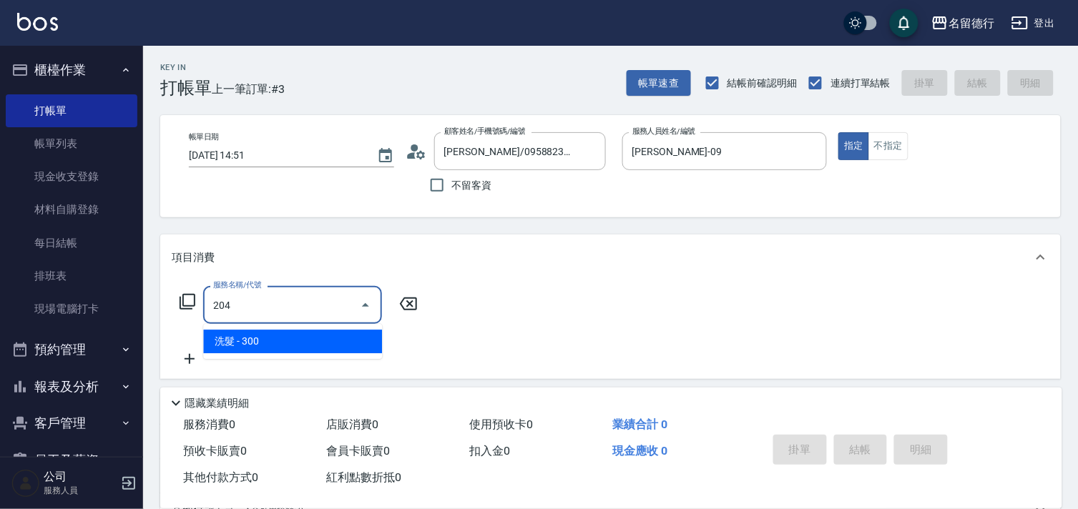
click at [270, 345] on span "洗髮 - 300" at bounding box center [292, 342] width 179 height 24
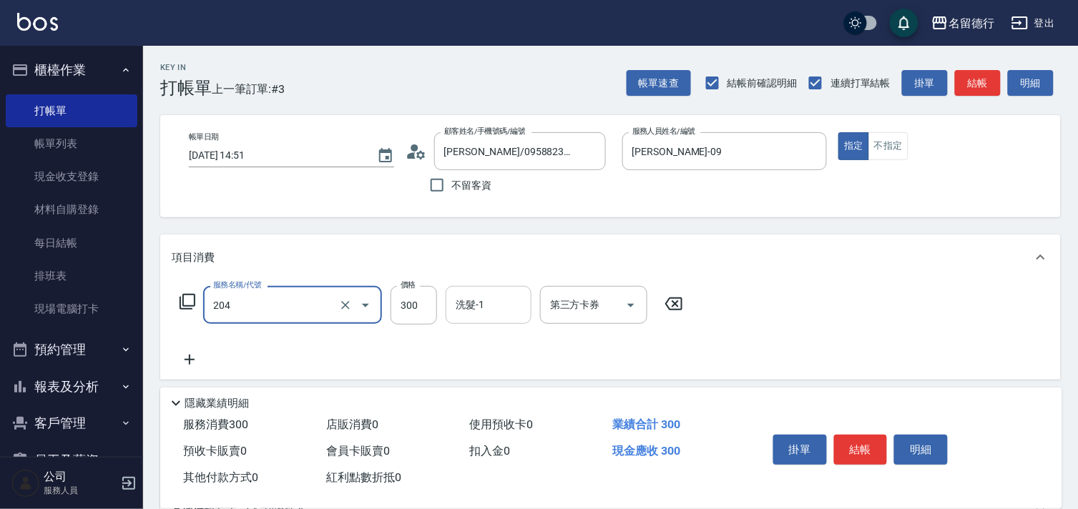
type input "洗髮(204)"
click at [479, 299] on div "洗髮-1 洗髮-1" at bounding box center [488, 305] width 86 height 38
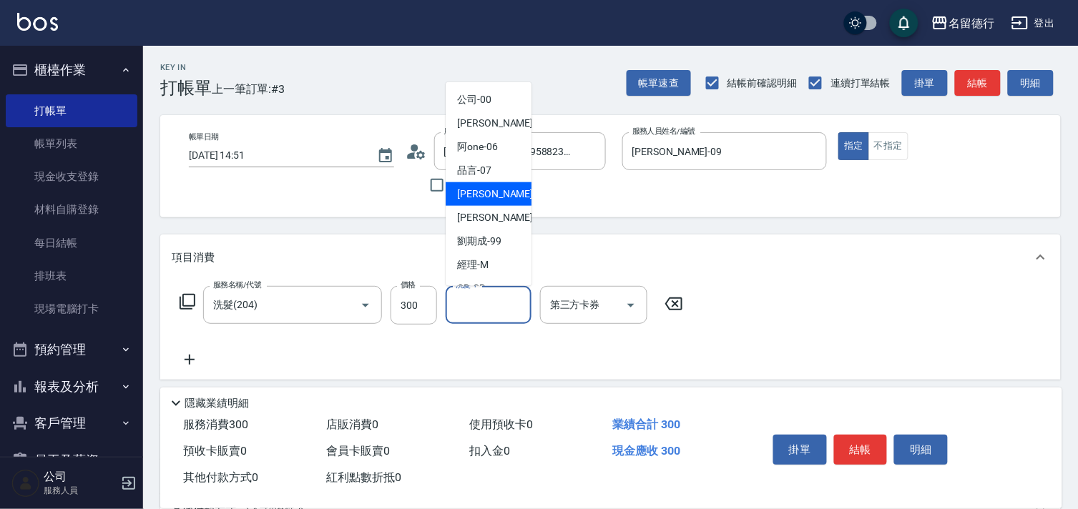
click at [487, 194] on span "[PERSON_NAME] -09" at bounding box center [502, 194] width 90 height 15
type input "[PERSON_NAME]-09"
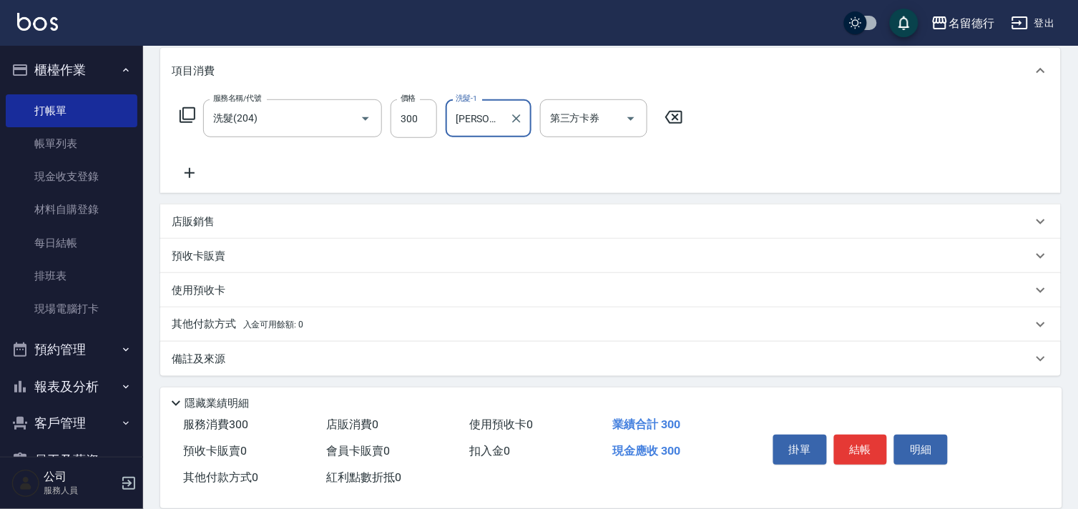
scroll to position [189, 0]
click at [205, 220] on p "店販銷售" at bounding box center [193, 219] width 43 height 15
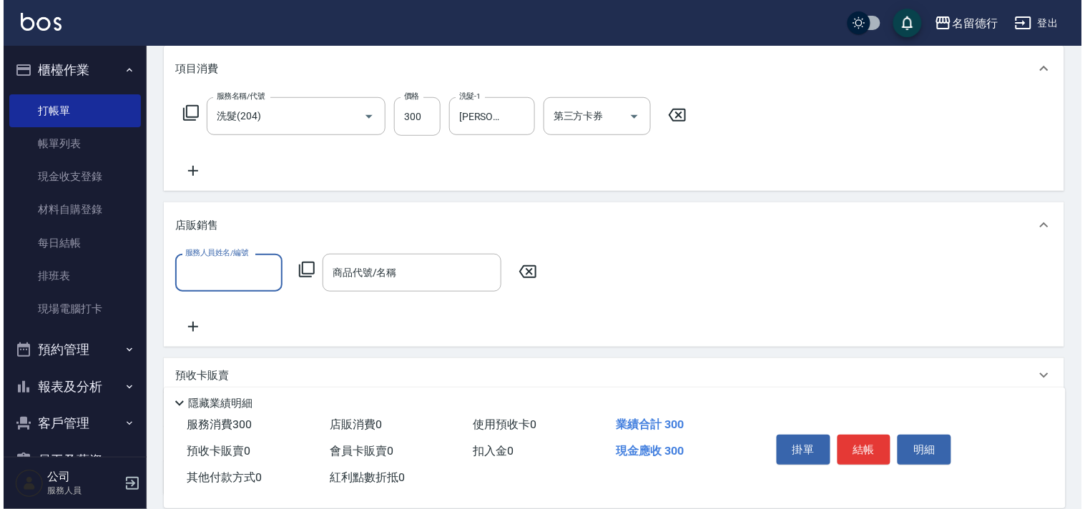
scroll to position [0, 0]
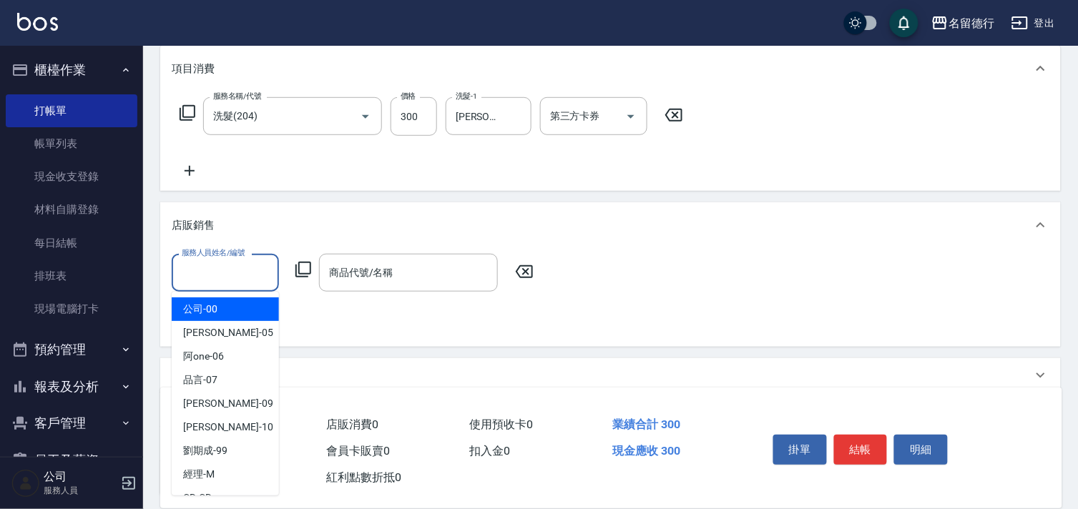
click at [229, 277] on input "服務人員姓名/編號" at bounding box center [225, 272] width 94 height 25
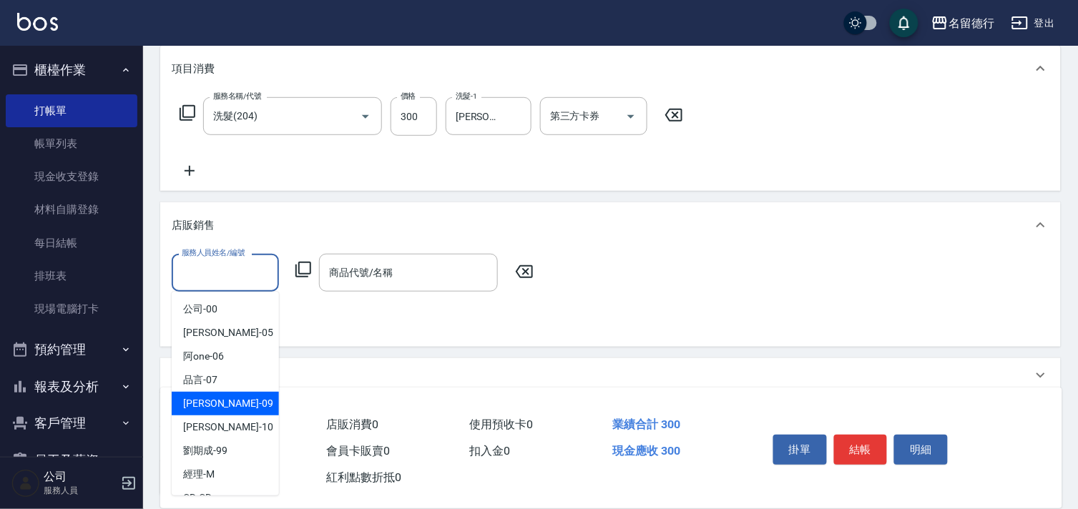
click at [216, 397] on span "[PERSON_NAME] -09" at bounding box center [228, 403] width 90 height 15
type input "[PERSON_NAME]-09"
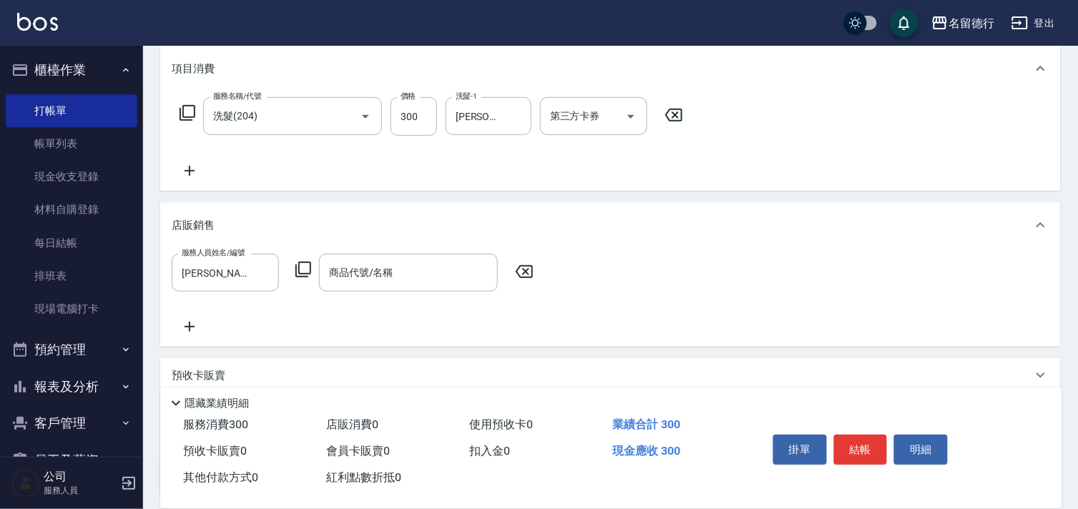
click at [308, 272] on icon at bounding box center [303, 269] width 17 height 17
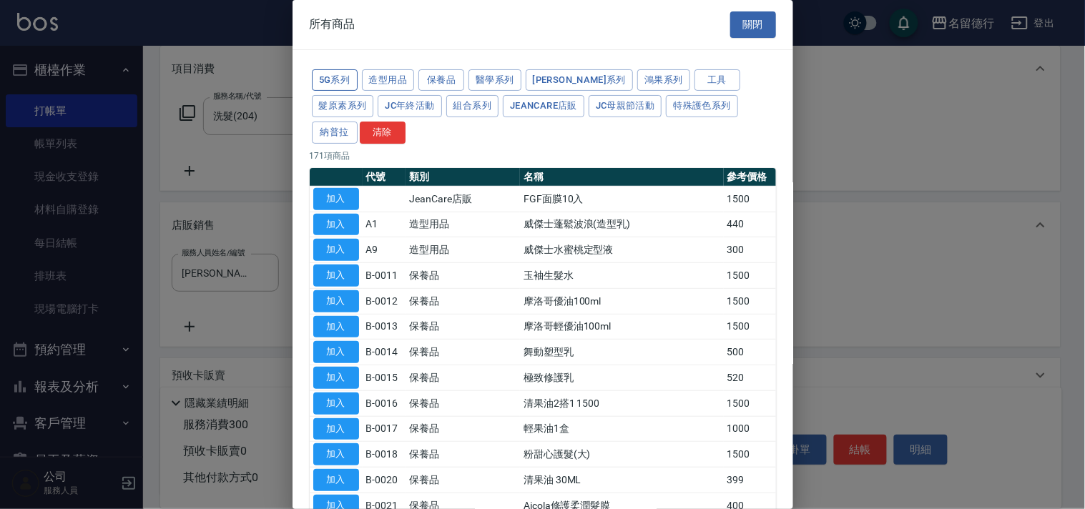
click at [337, 74] on button "5G系列" at bounding box center [335, 80] width 46 height 22
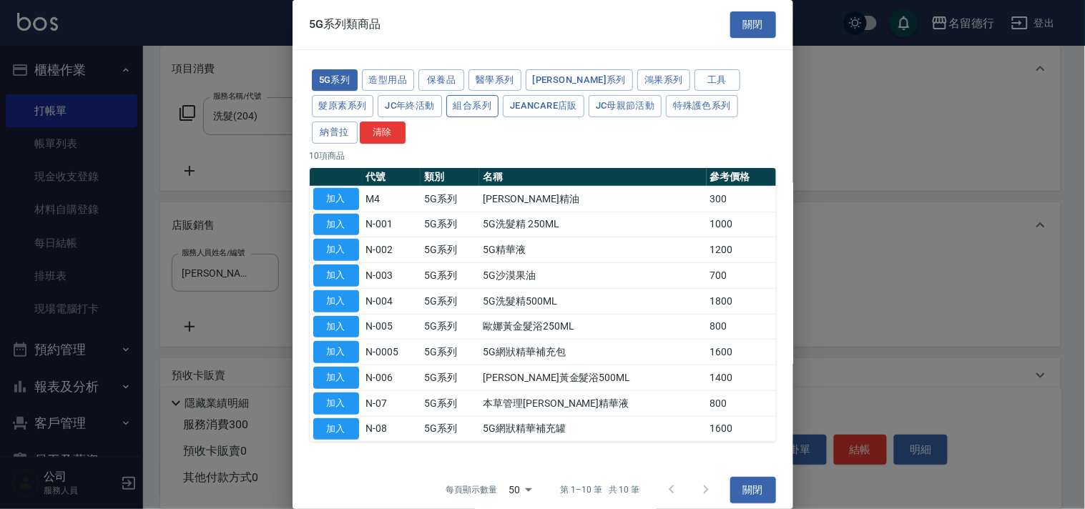
click at [446, 104] on button "組合系列" at bounding box center [472, 106] width 53 height 22
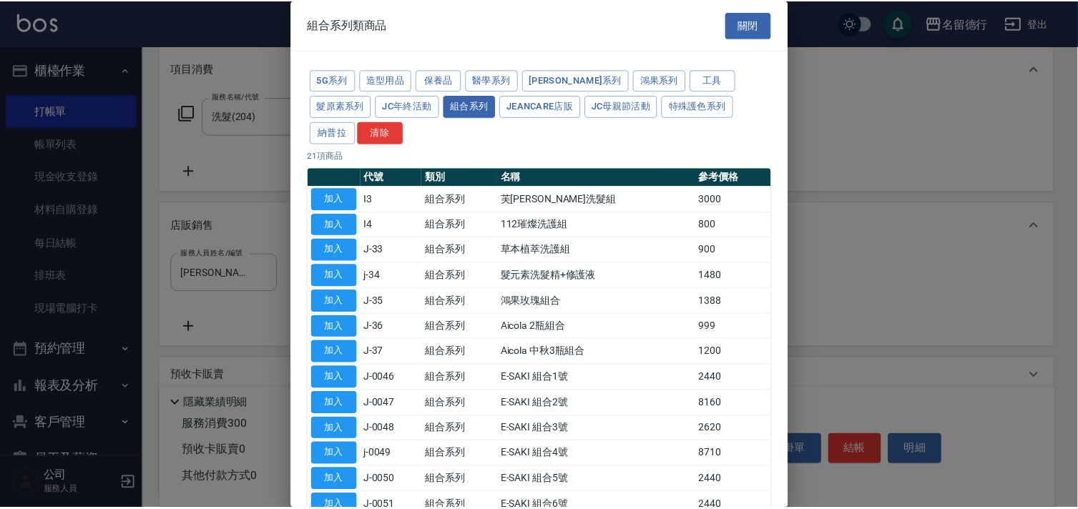
scroll to position [79, 0]
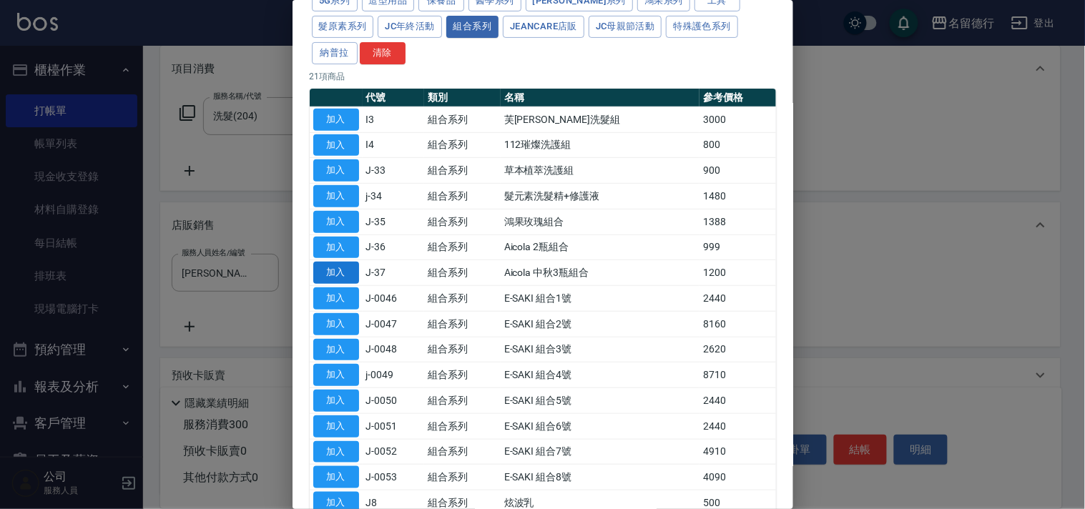
click at [348, 272] on button "加入" at bounding box center [336, 273] width 46 height 22
type input "Aicola 中秋3瓶組合"
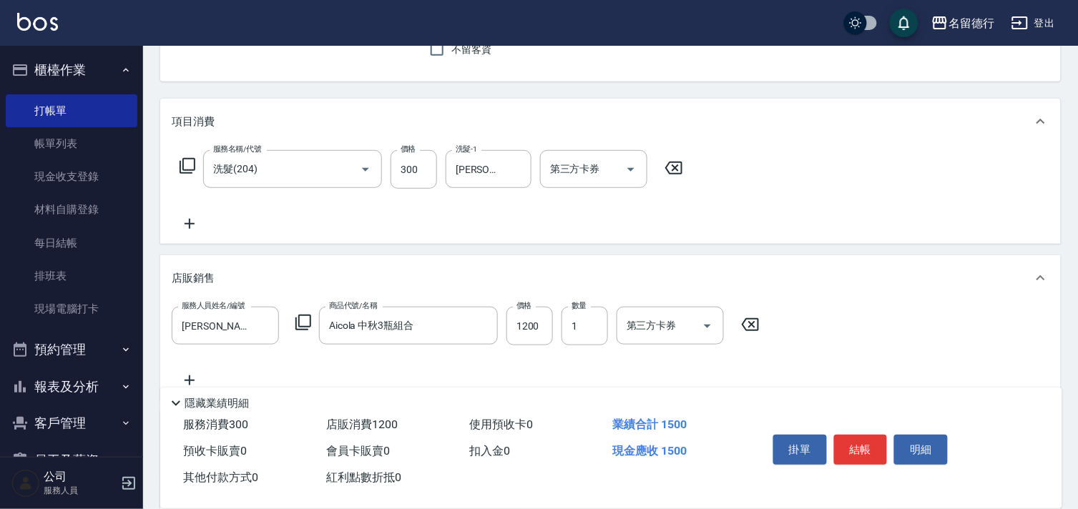
scroll to position [0, 0]
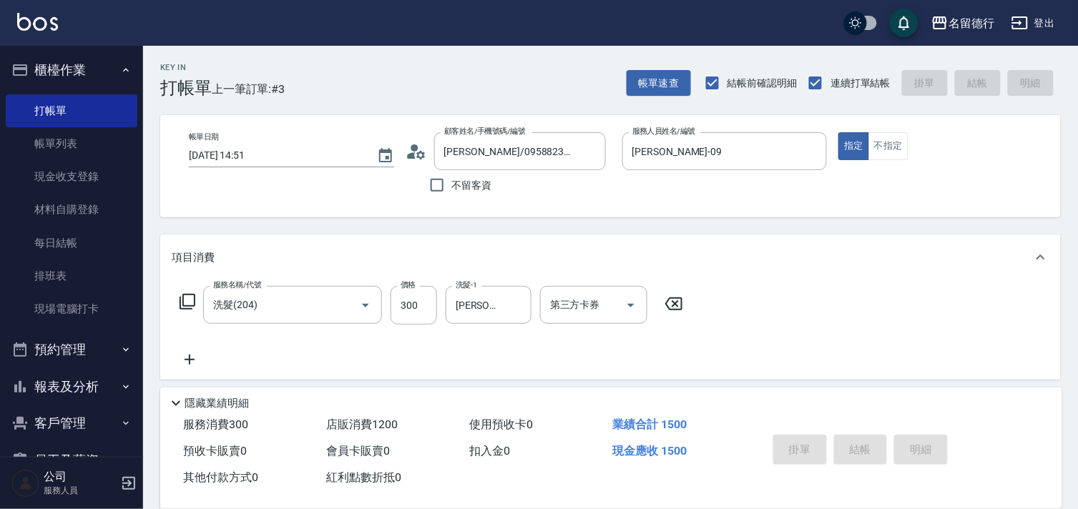
type input "[DATE] 14:52"
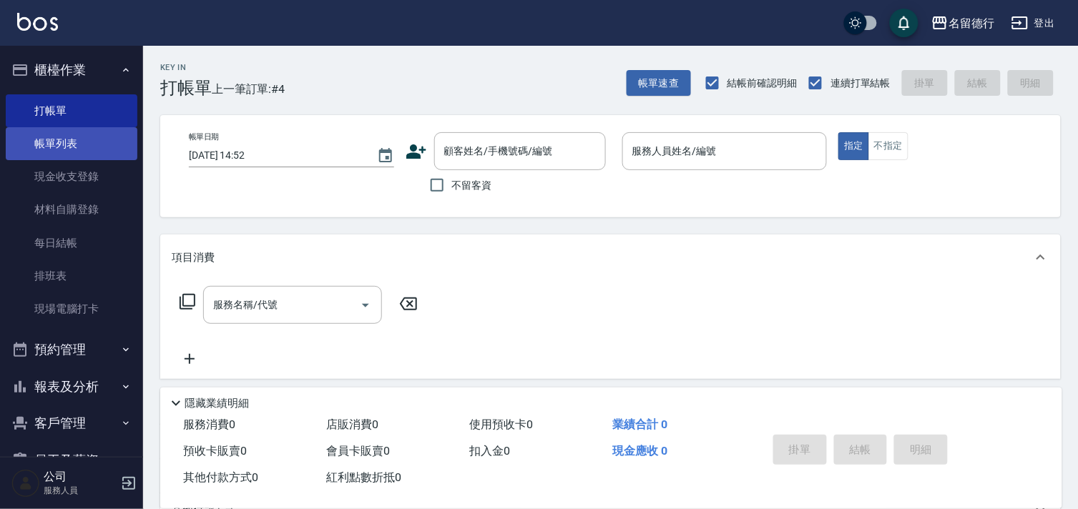
click at [64, 144] on link "帳單列表" at bounding box center [72, 143] width 132 height 33
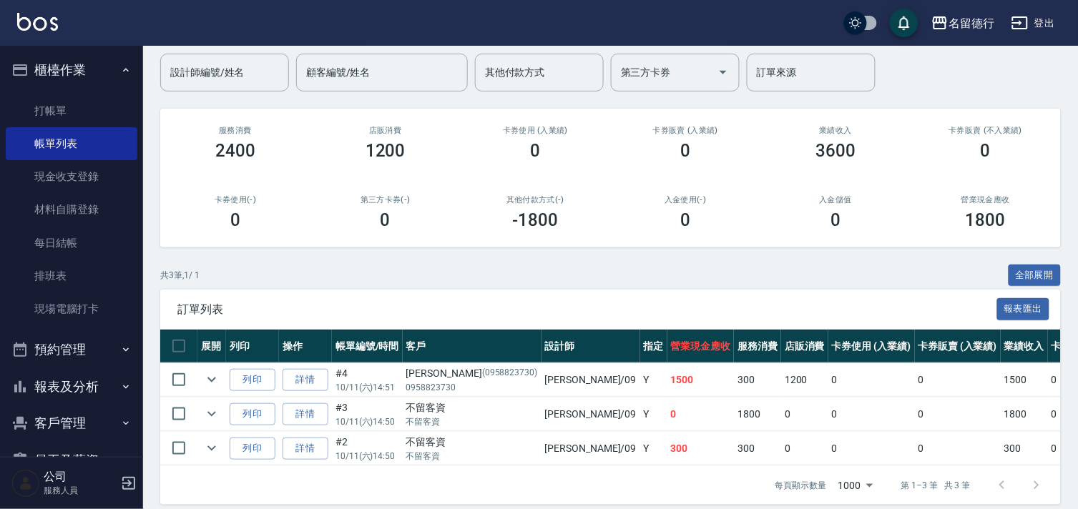
scroll to position [137, 0]
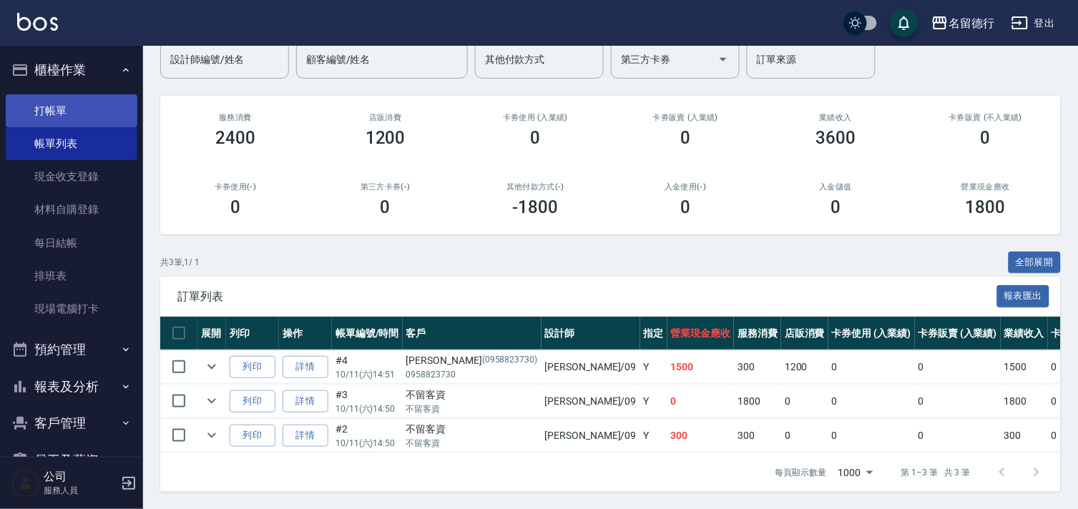
click at [72, 108] on link "打帳單" at bounding box center [72, 110] width 132 height 33
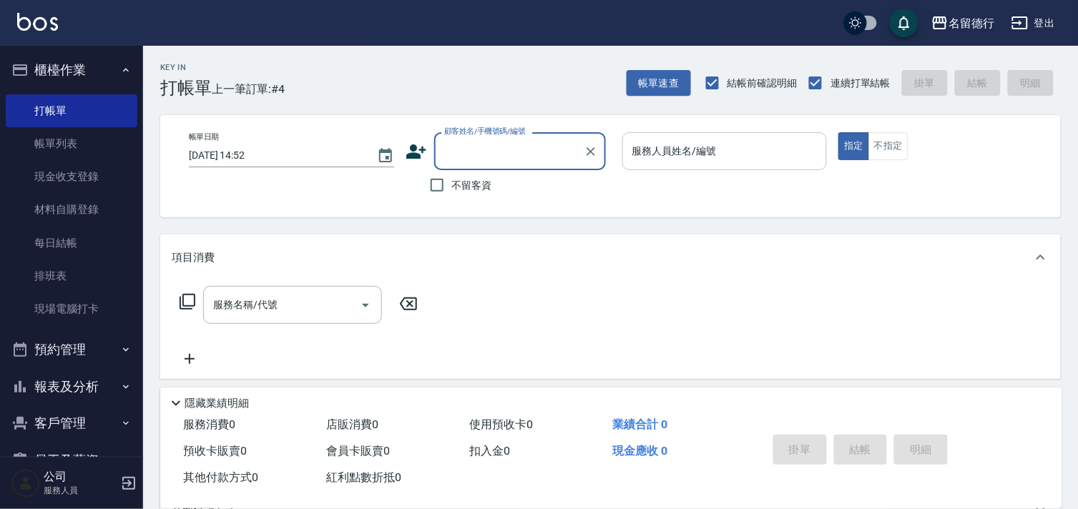
click at [659, 147] on div "服務人員姓名/編號 服務人員姓名/編號" at bounding box center [724, 151] width 205 height 38
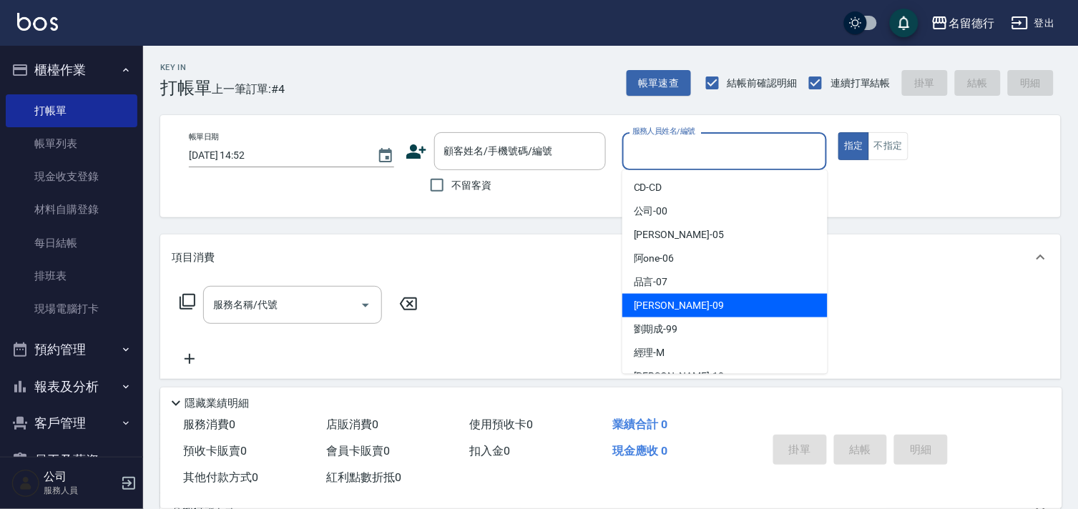
click at [641, 306] on span "[PERSON_NAME] -09" at bounding box center [679, 305] width 90 height 15
type input "[PERSON_NAME]-09"
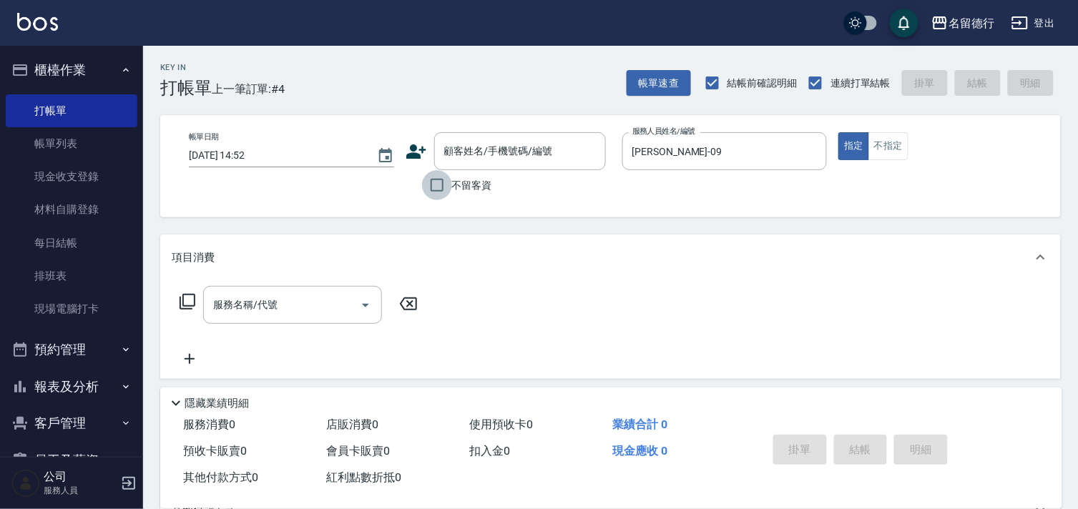
click at [434, 182] on input "不留客資" at bounding box center [437, 185] width 30 height 30
checkbox input "true"
click at [273, 305] on input "服務名稱/代號" at bounding box center [282, 304] width 144 height 25
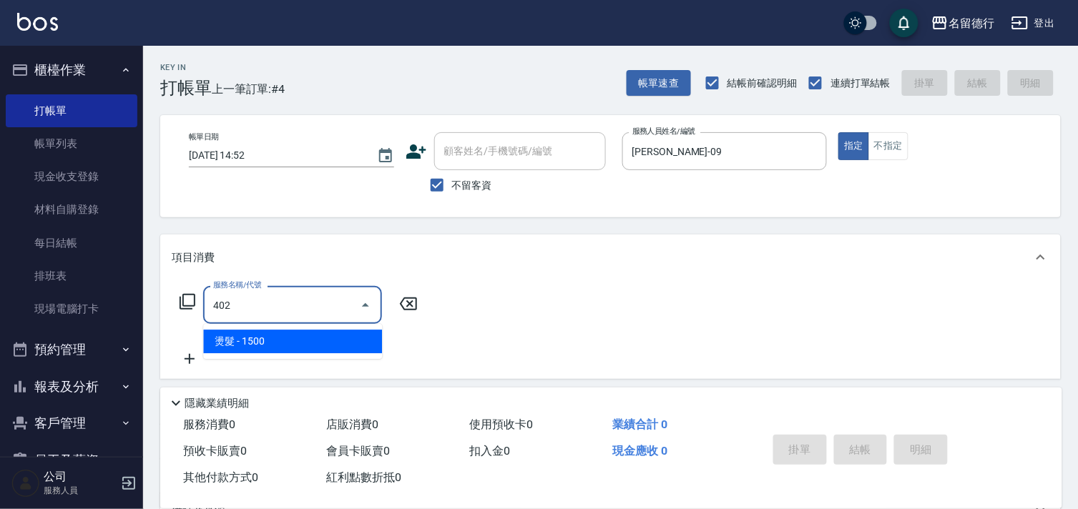
click at [275, 338] on span "燙髮 - 1500" at bounding box center [292, 342] width 179 height 24
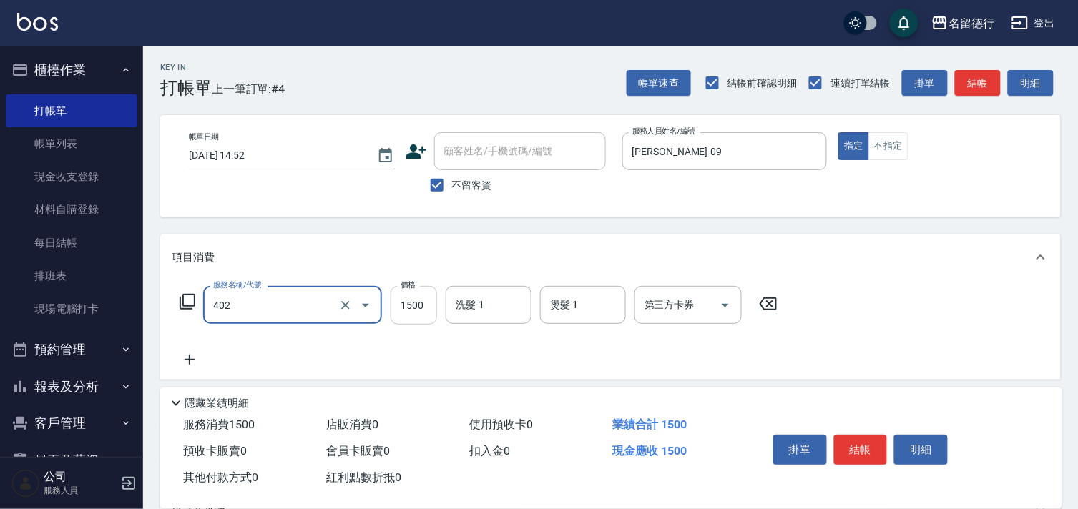
type input "燙髮(402)"
click at [399, 302] on input "1500" at bounding box center [413, 305] width 46 height 39
type input "1600"
click at [484, 309] on input "洗髮-1" at bounding box center [488, 304] width 73 height 25
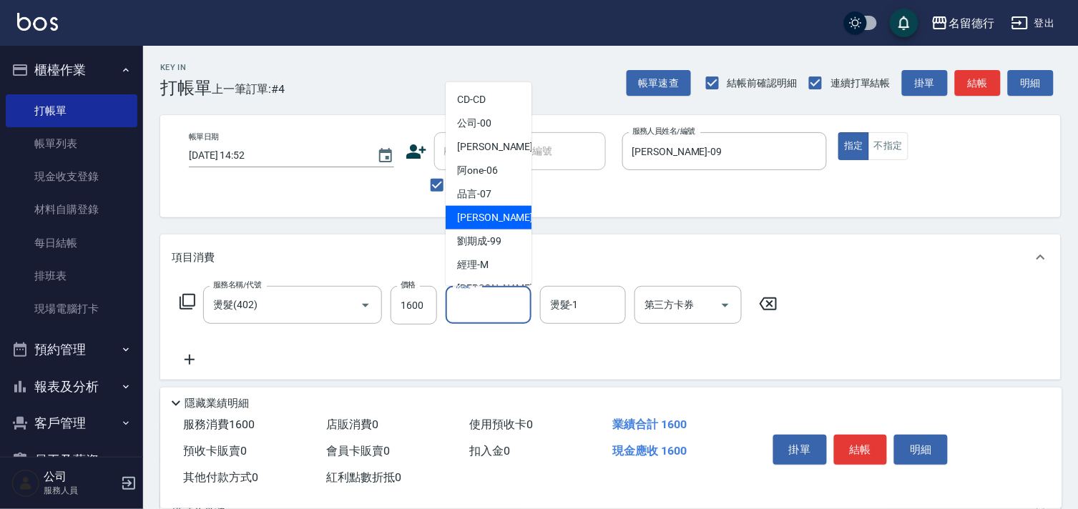
click at [488, 213] on span "[PERSON_NAME] -09" at bounding box center [502, 217] width 90 height 15
type input "[PERSON_NAME]-09"
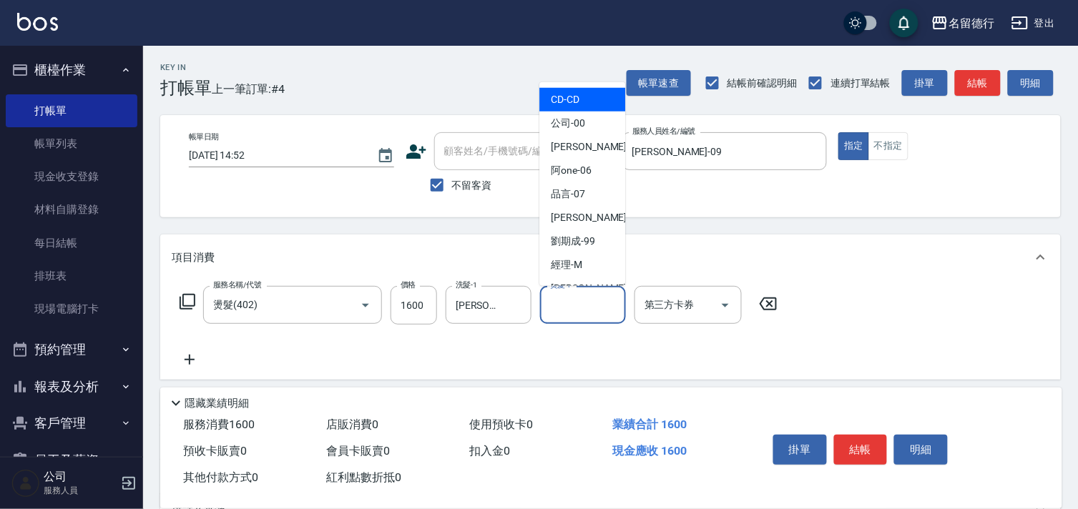
click at [563, 301] on div "燙髮-1 燙髮-1" at bounding box center [583, 305] width 86 height 38
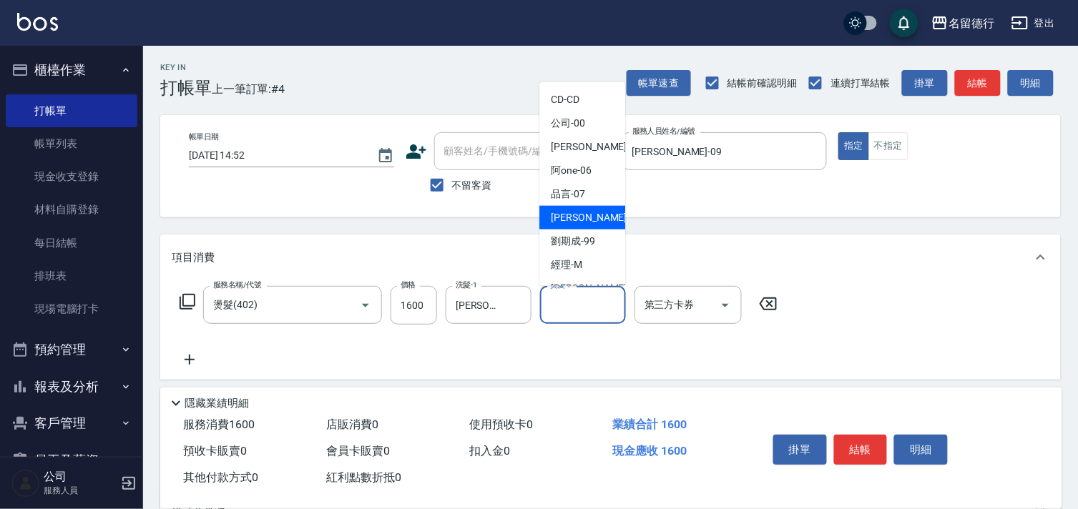
click at [572, 212] on span "[PERSON_NAME] -09" at bounding box center [596, 217] width 90 height 15
type input "[PERSON_NAME]-09"
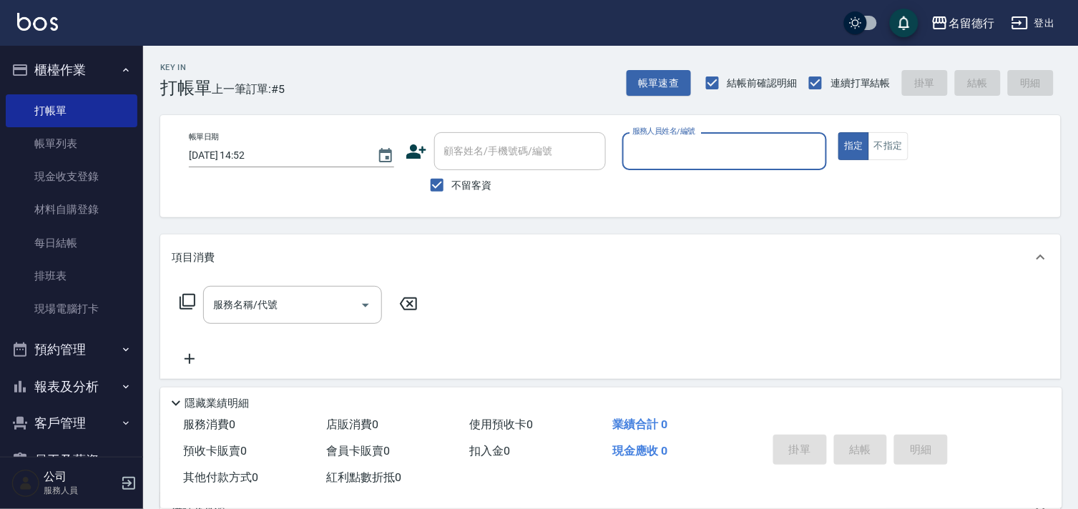
click at [667, 137] on div "服務人員姓名/編號" at bounding box center [724, 151] width 205 height 38
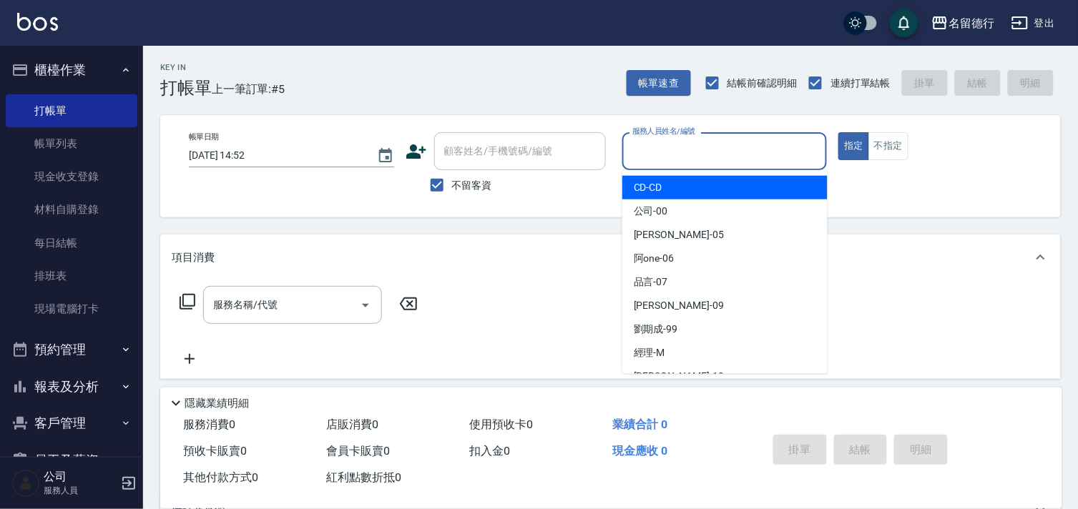
click at [667, 137] on div "服務人員姓名/編號" at bounding box center [724, 151] width 205 height 38
click at [654, 149] on input "服務人員姓名/編號" at bounding box center [725, 151] width 192 height 25
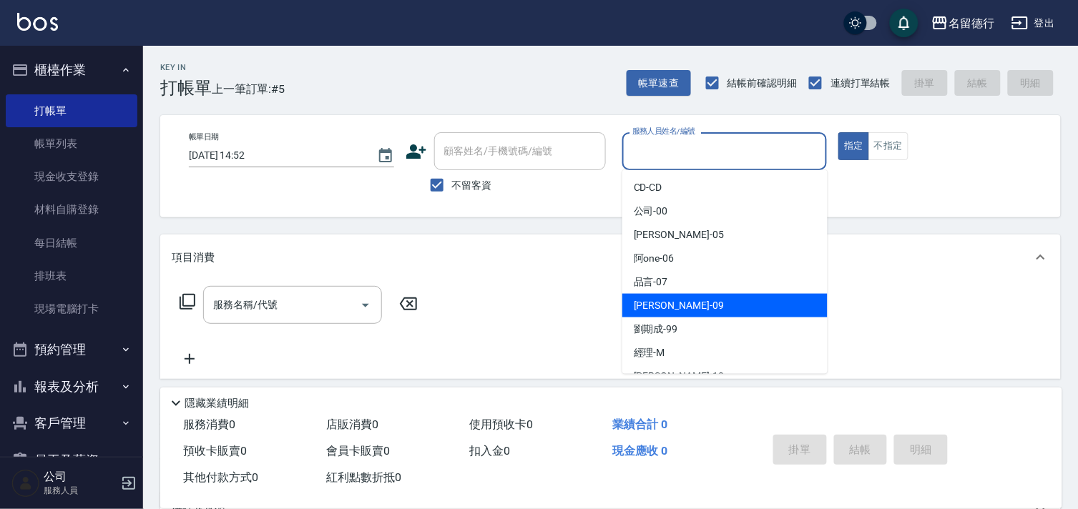
click at [640, 309] on span "[PERSON_NAME] -09" at bounding box center [679, 305] width 90 height 15
type input "[PERSON_NAME]-09"
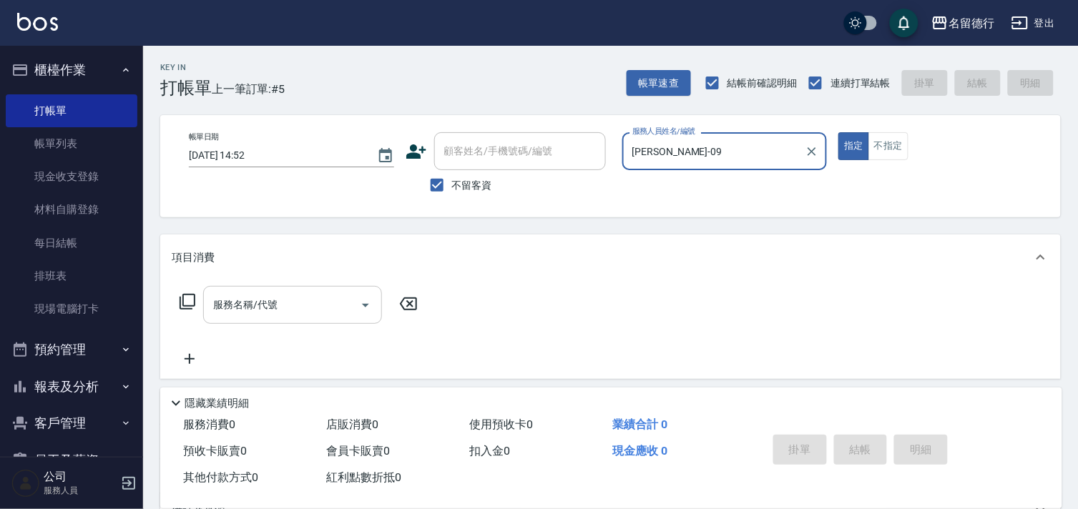
click at [287, 298] on input "服務名稱/代號" at bounding box center [282, 304] width 144 height 25
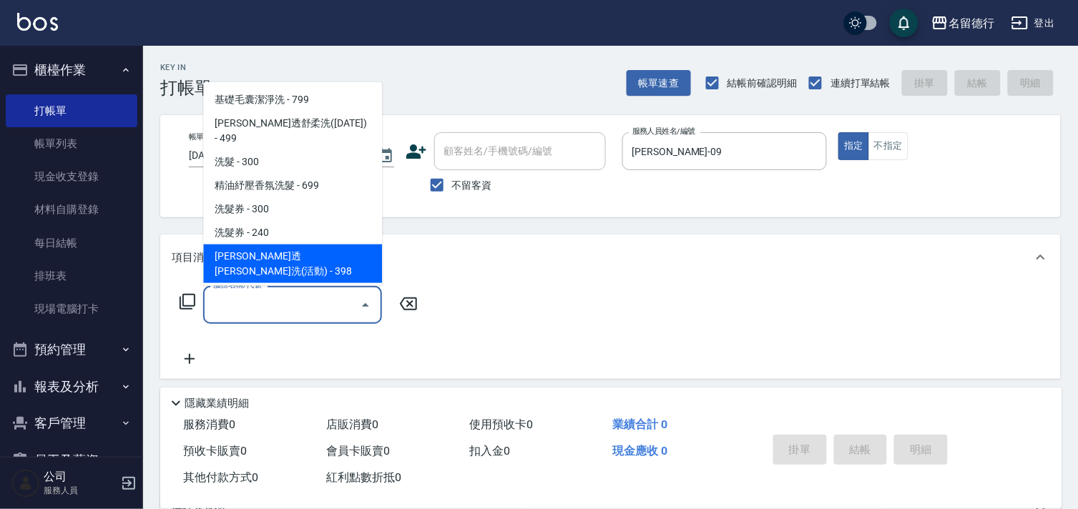
click at [265, 245] on span "[PERSON_NAME]透[PERSON_NAME]洗(活動) - 398" at bounding box center [292, 264] width 179 height 39
type input "[PERSON_NAME]透[PERSON_NAME]洗(活動)(212)"
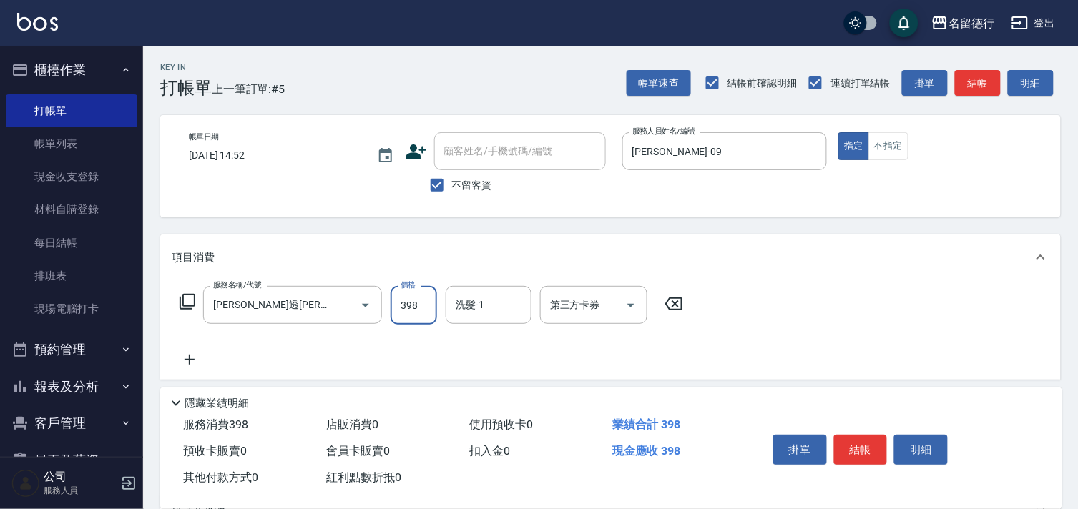
click at [419, 308] on input "398" at bounding box center [413, 305] width 46 height 39
type input "430"
click at [477, 300] on div "洗髮-1 洗髮-1" at bounding box center [488, 305] width 86 height 38
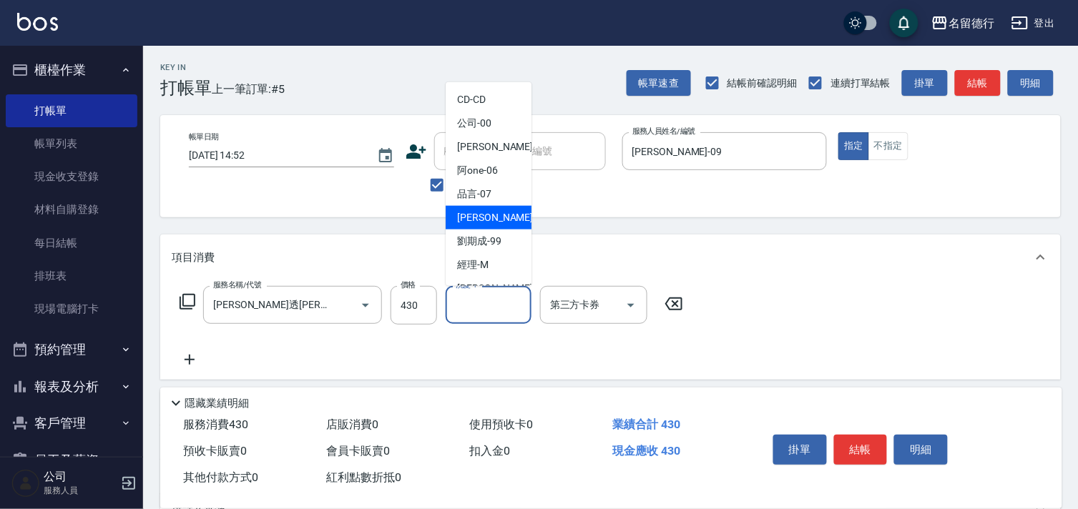
click at [480, 213] on span "[PERSON_NAME] -09" at bounding box center [502, 217] width 90 height 15
type input "[PERSON_NAME]-09"
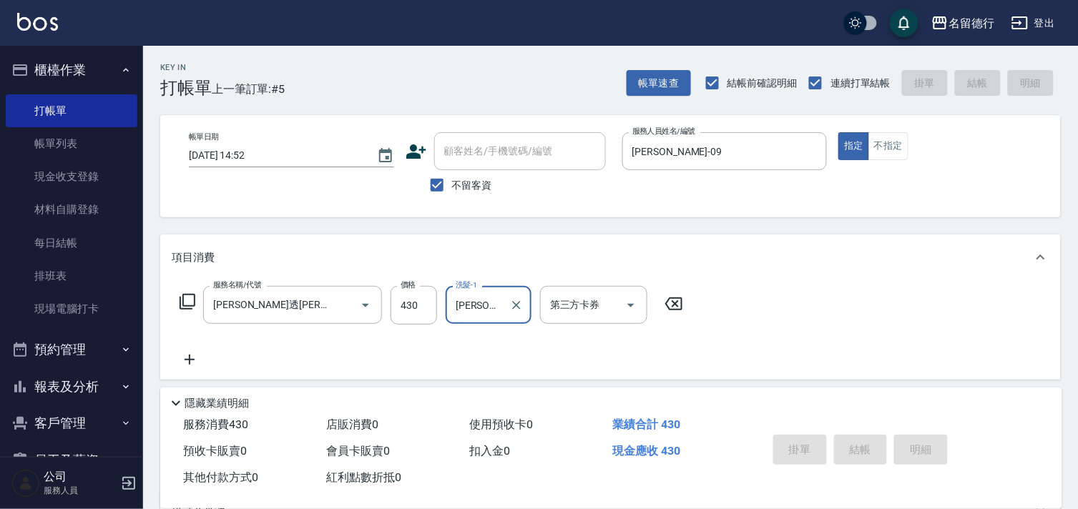
type input "[DATE] 15:16"
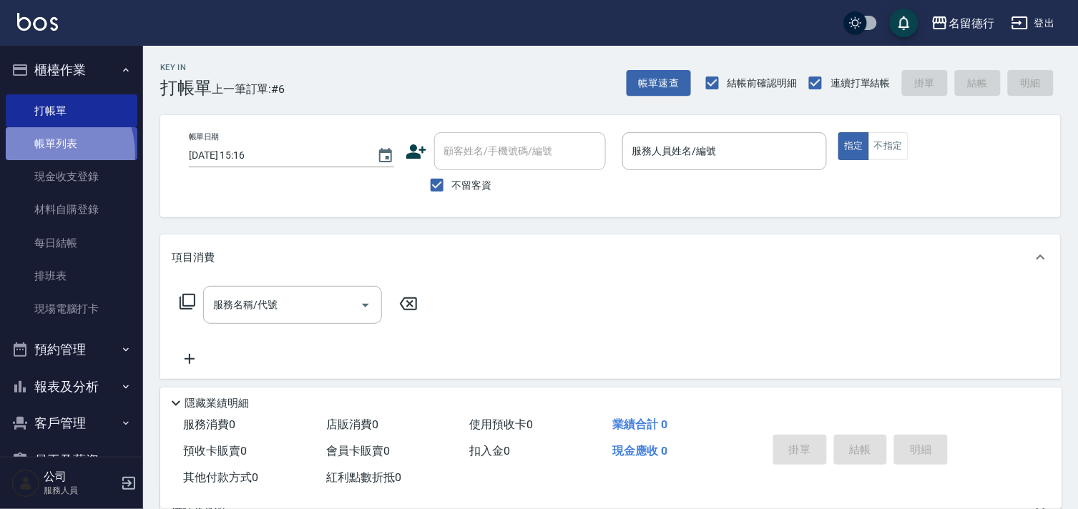
click at [50, 153] on link "帳單列表" at bounding box center [72, 143] width 132 height 33
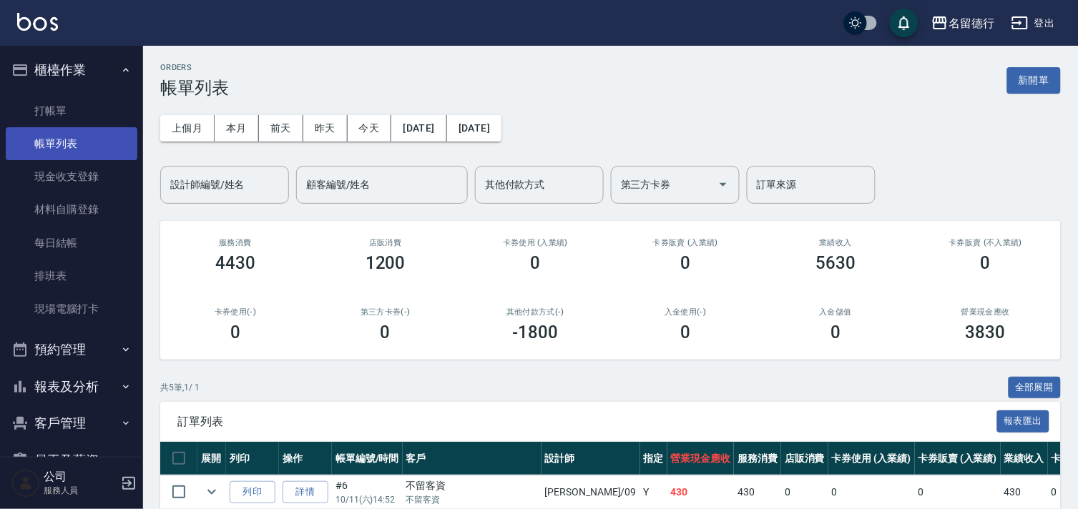
click at [53, 138] on link "帳單列表" at bounding box center [72, 143] width 132 height 33
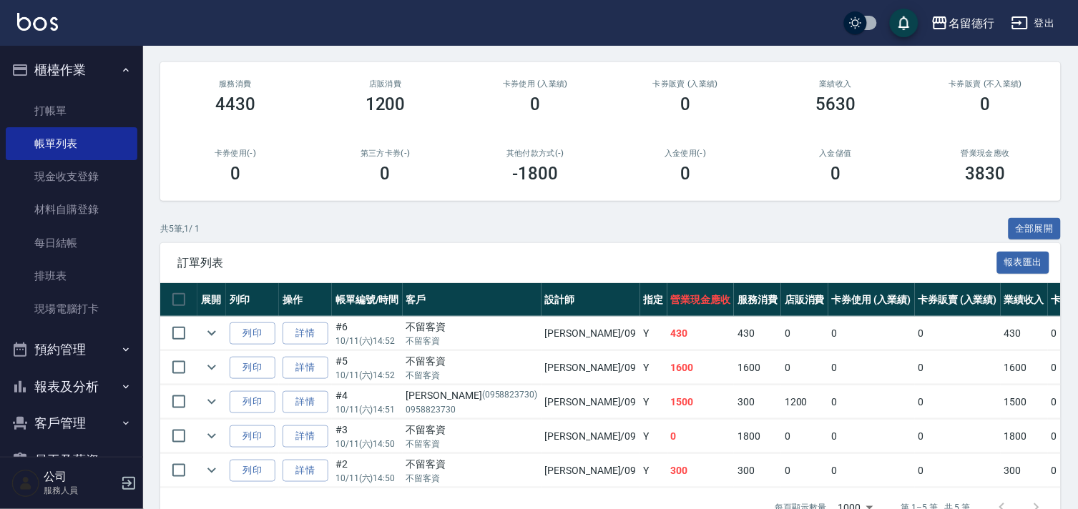
scroll to position [206, 0]
